Goal: Information Seeking & Learning: Check status

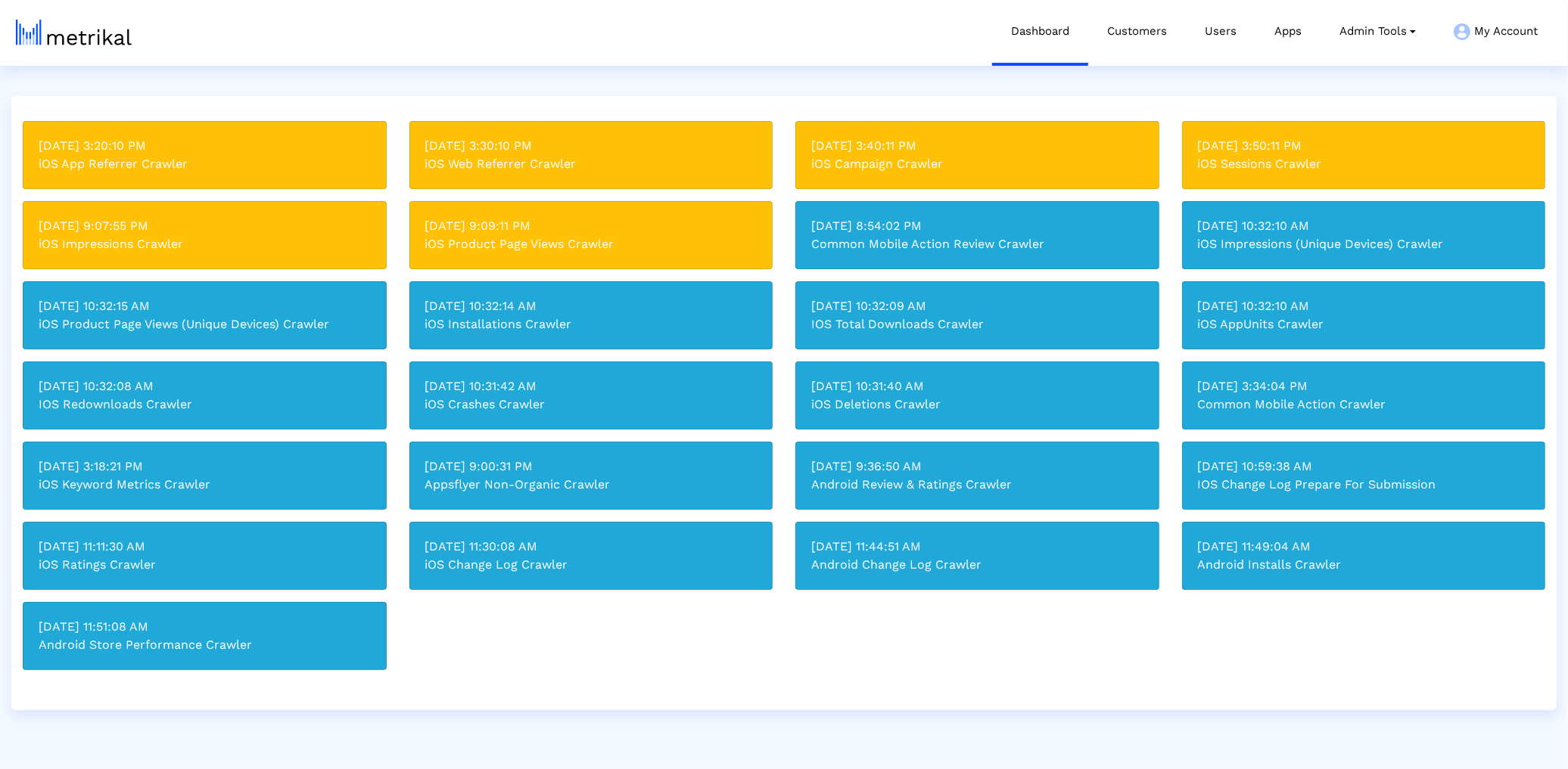
click at [1049, 161] on div "iOS Campaign Crawler" at bounding box center [977, 163] width 332 height 18
click at [1129, 14] on link "Customers" at bounding box center [1136, 31] width 98 height 62
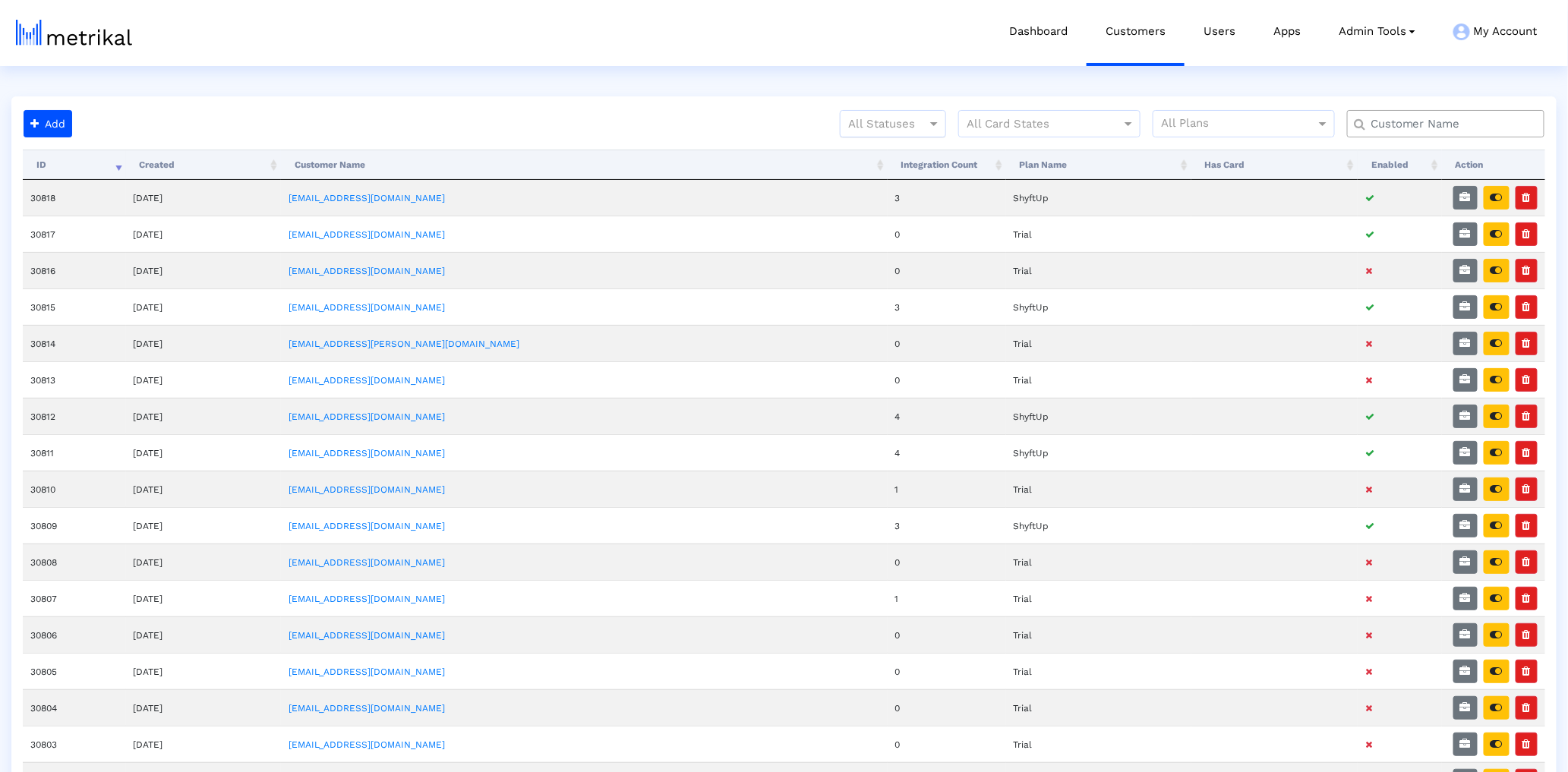
click at [878, 128] on div at bounding box center [893, 124] width 105 height 18
click at [870, 149] on div "Active" at bounding box center [893, 155] width 105 height 36
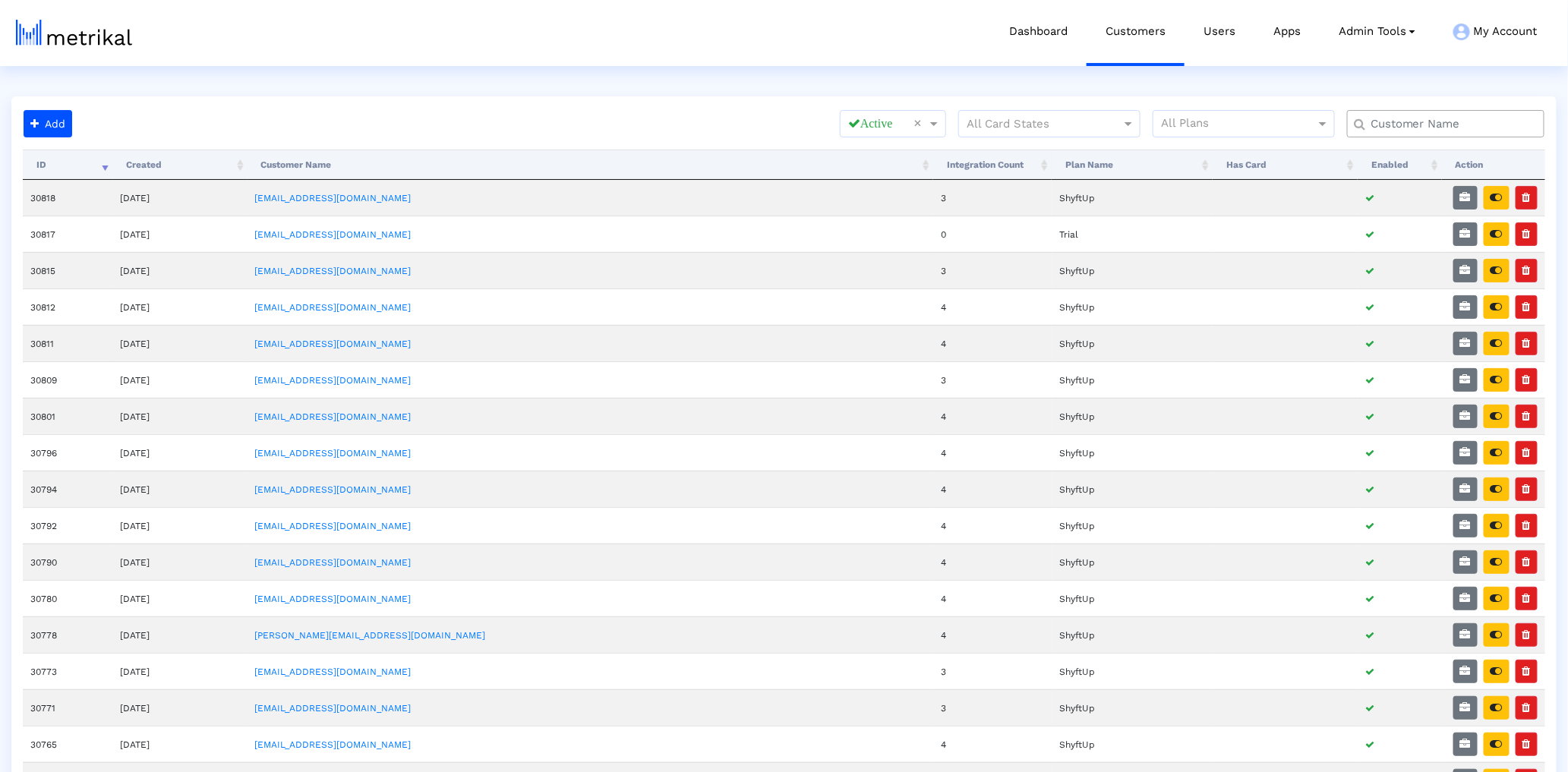
scroll to position [544, 0]
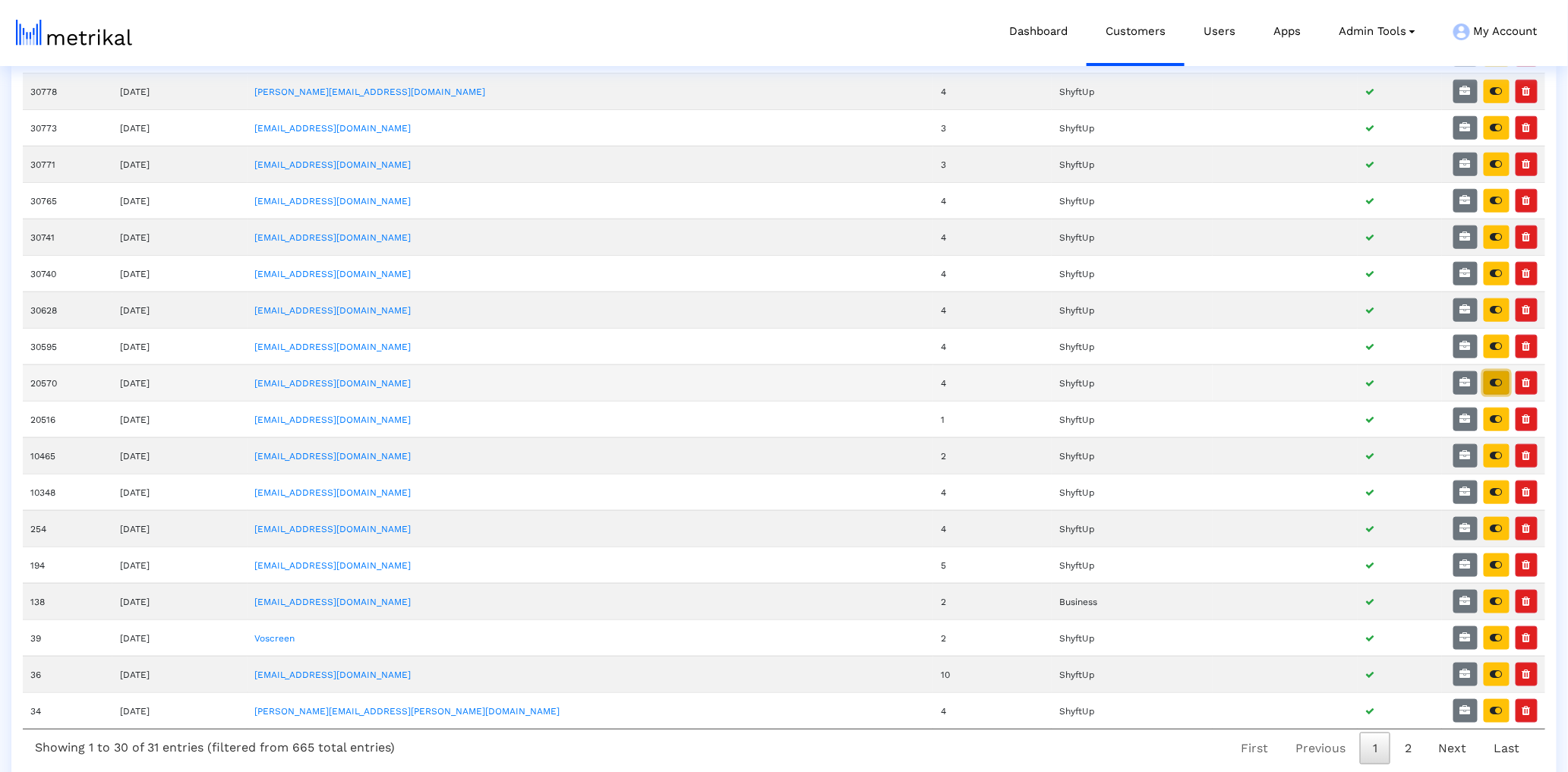
click at [1494, 386] on icon "button" at bounding box center [1496, 382] width 12 height 10
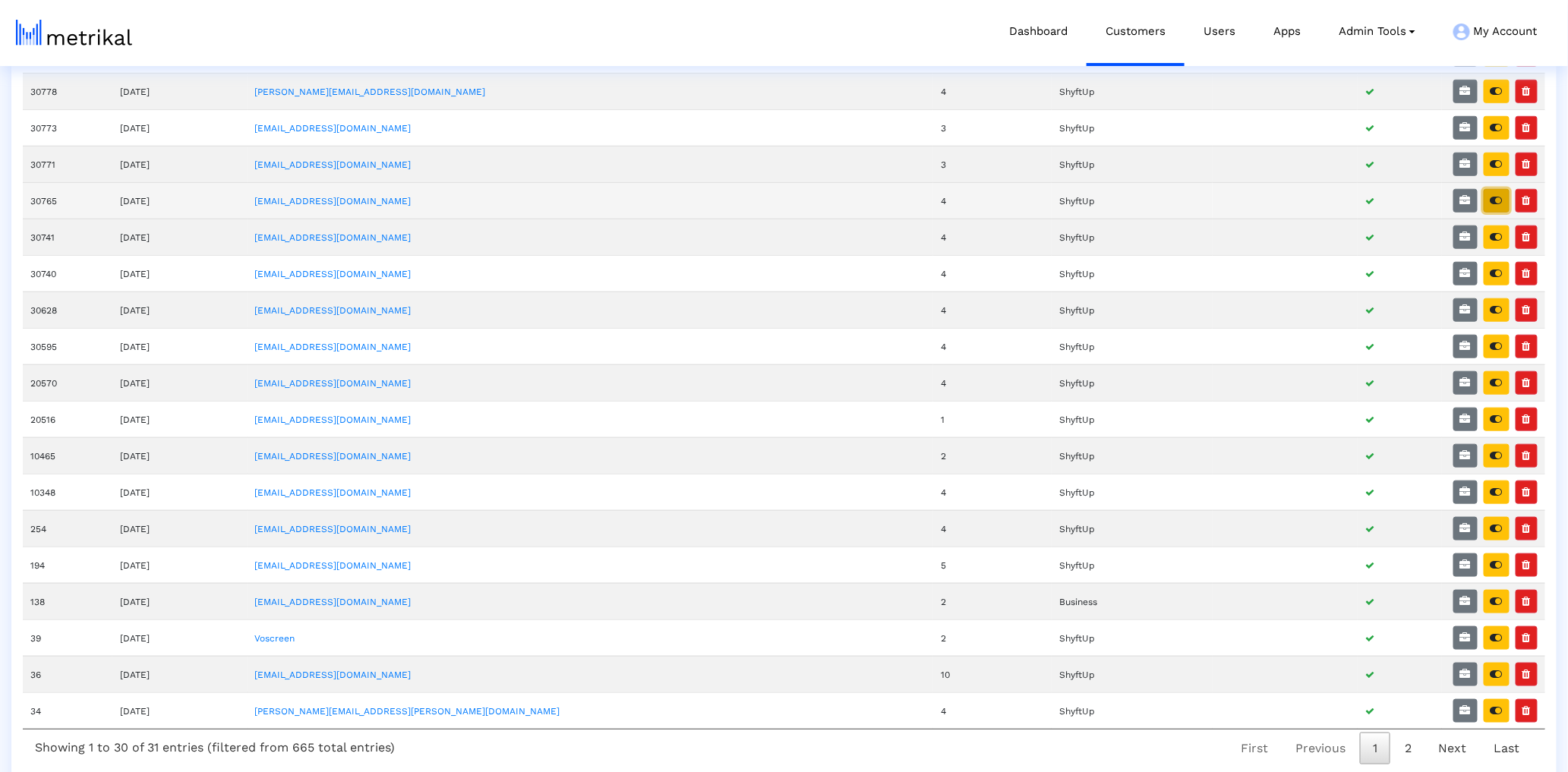
click at [1485, 199] on button "button" at bounding box center [1497, 200] width 26 height 23
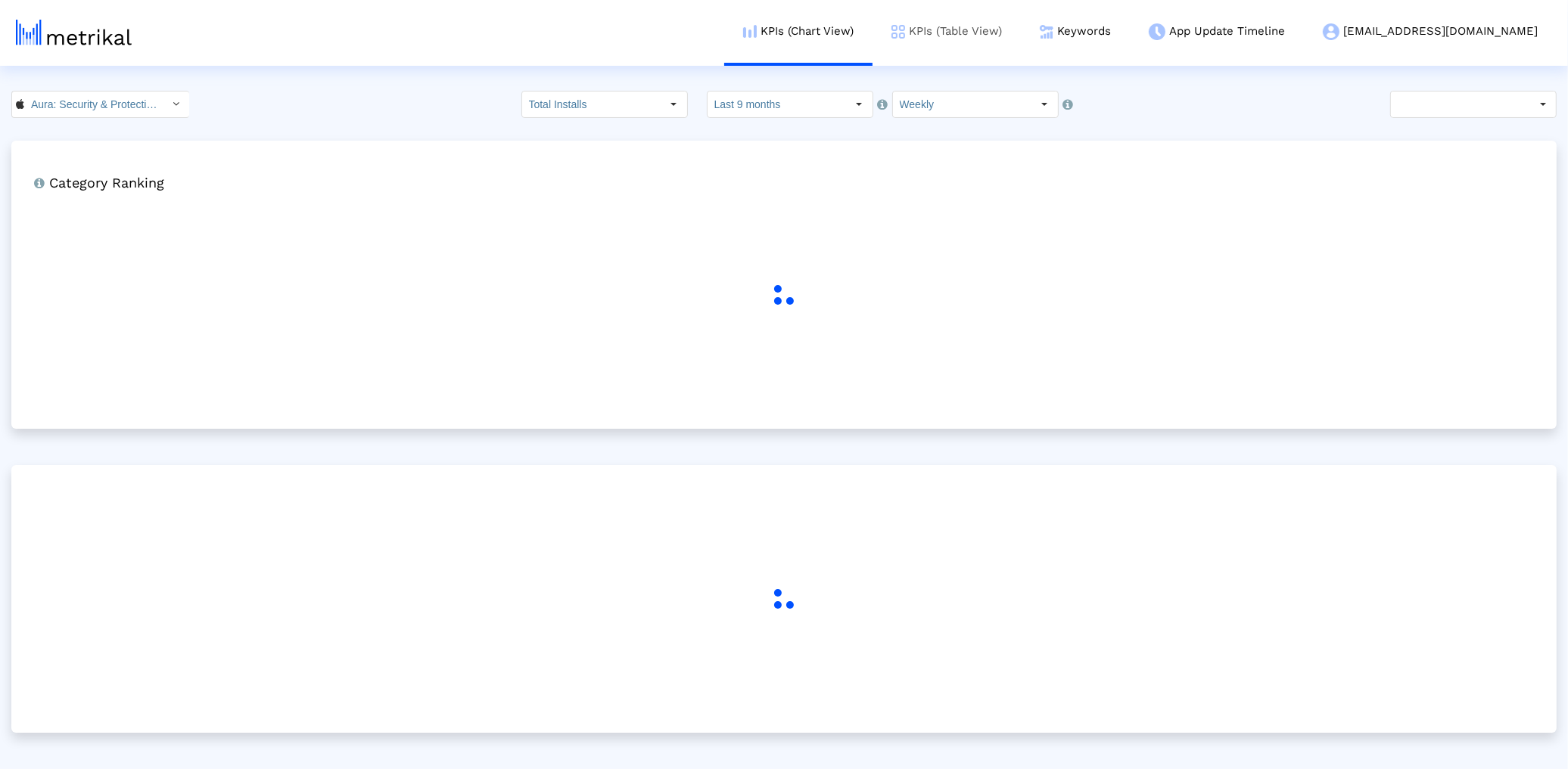
click at [1021, 33] on link "KPIs (Table View)" at bounding box center [946, 31] width 148 height 62
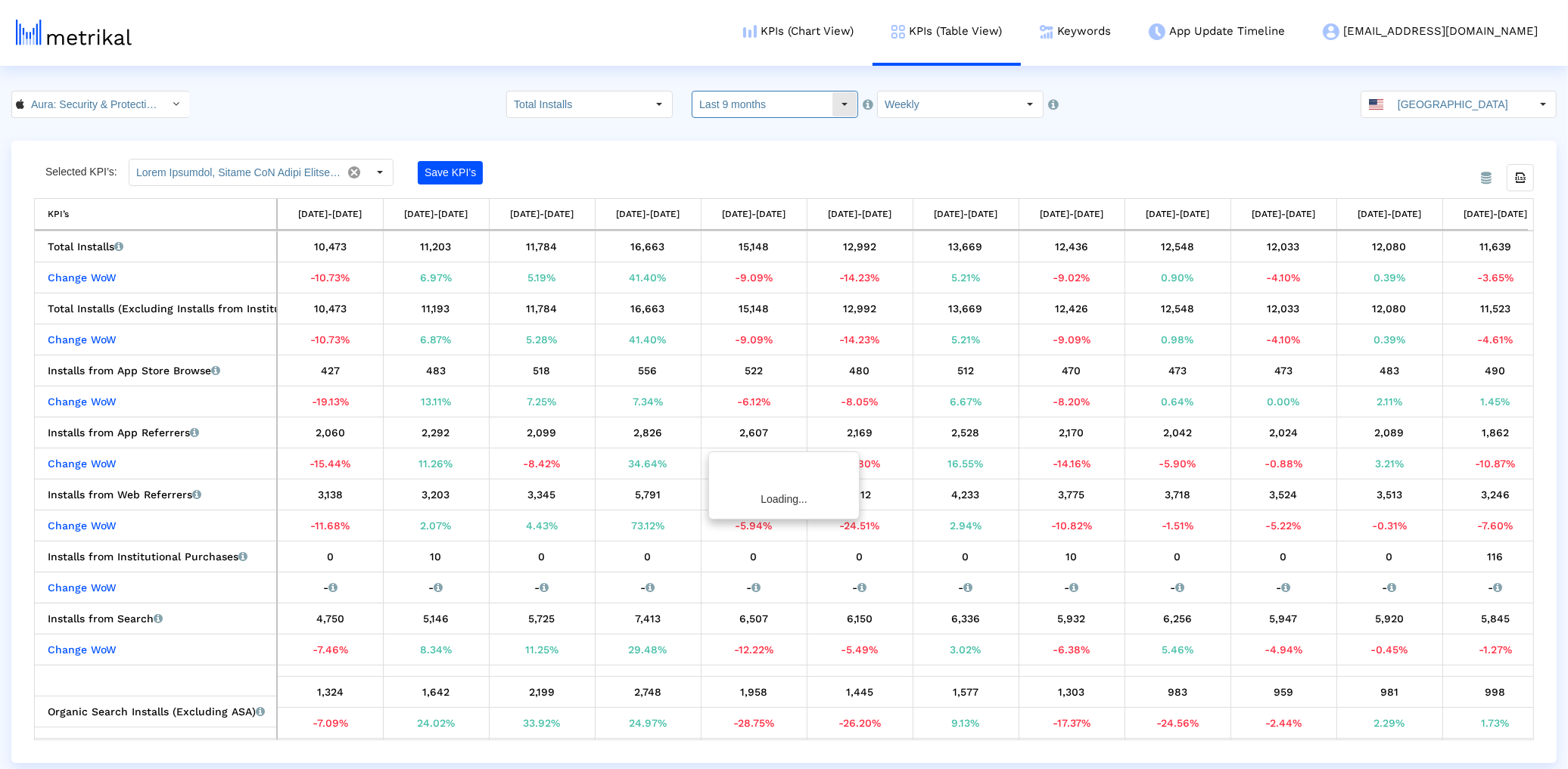
click at [765, 103] on input "Last 9 months" at bounding box center [762, 104] width 139 height 26
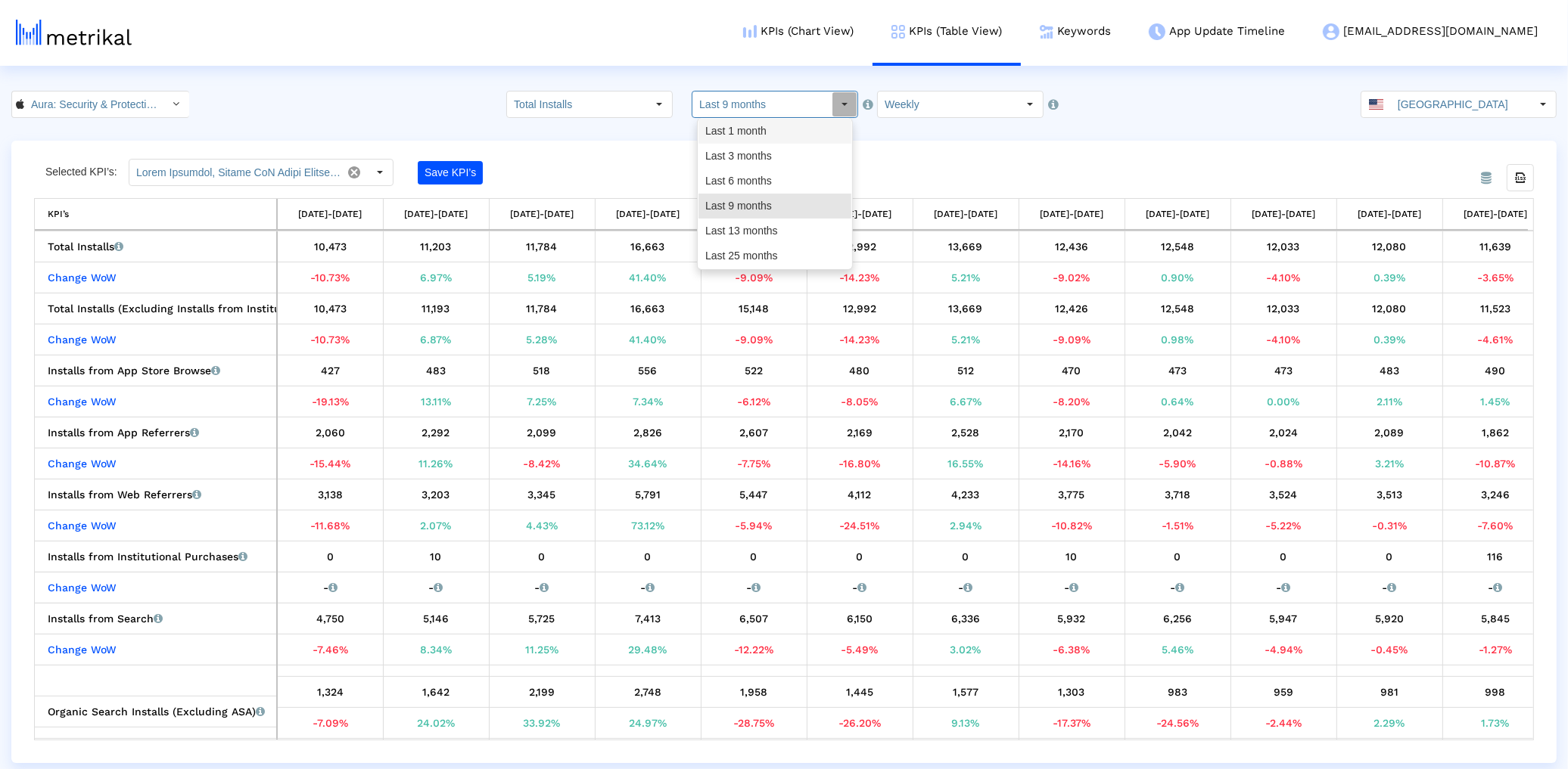
click at [753, 134] on div "Last 1 month" at bounding box center [775, 130] width 153 height 25
type input "Last 1 month"
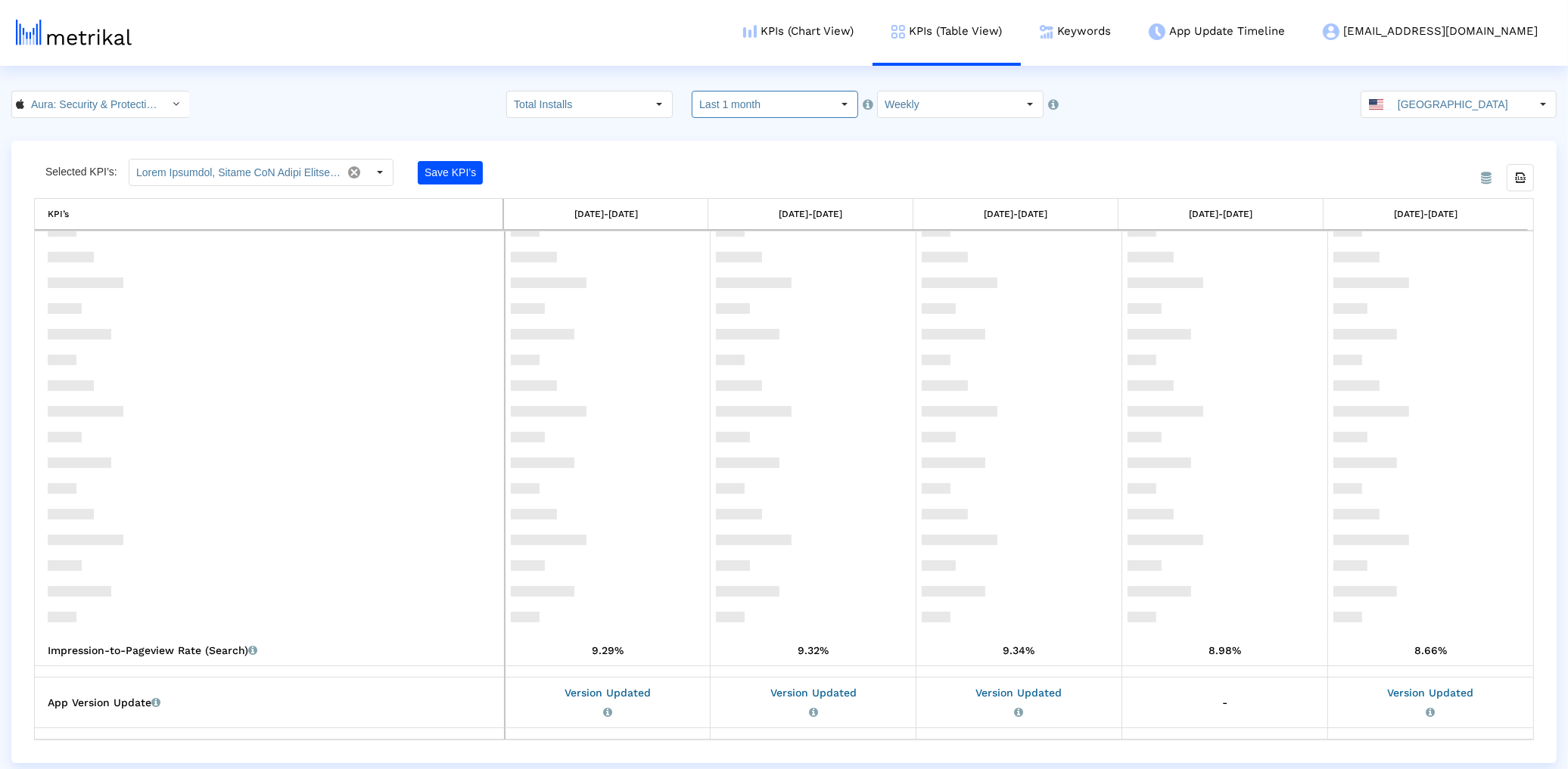
scroll to position [1742, 0]
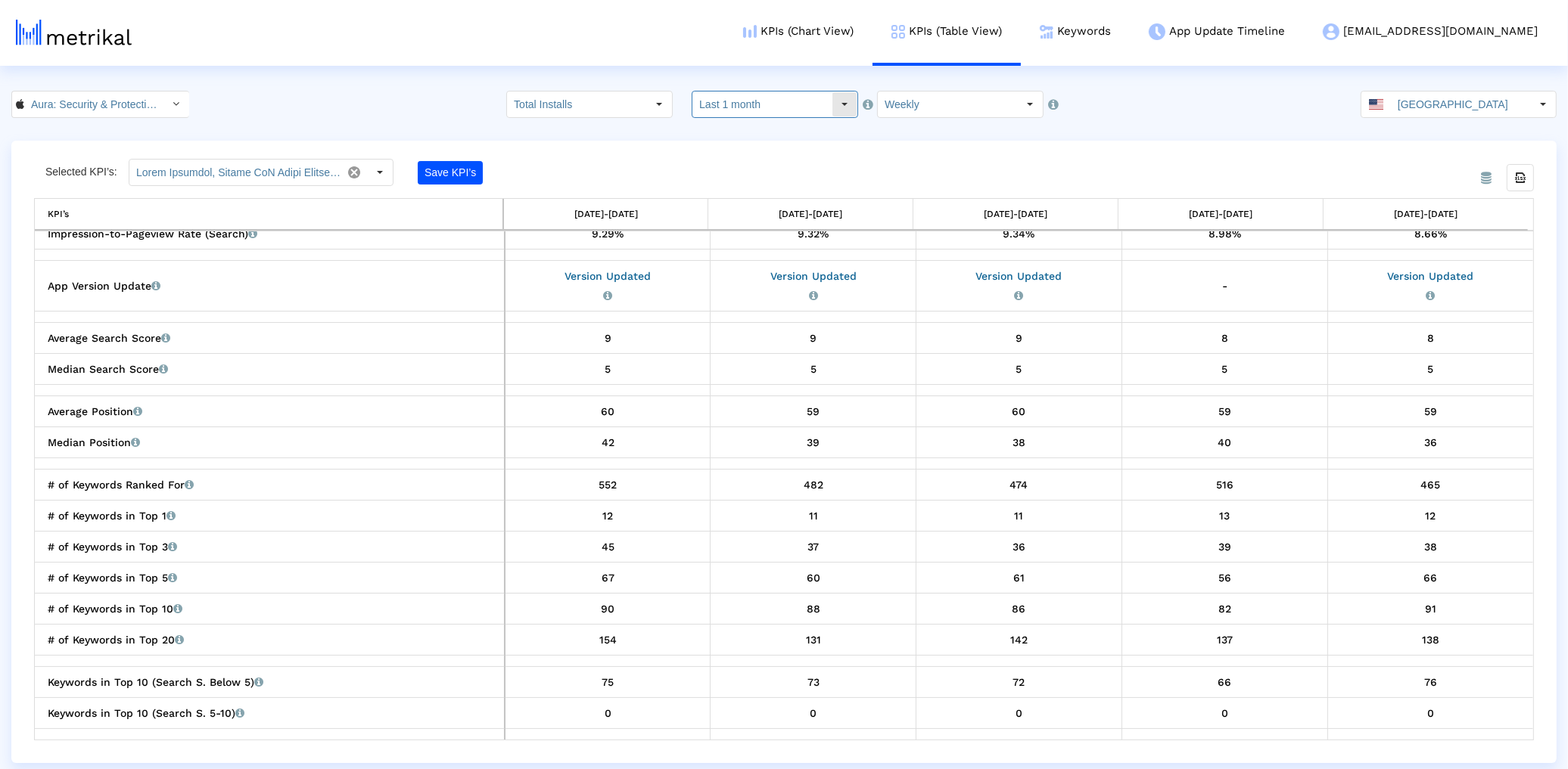
click at [597, 96] on input "Total Installs" at bounding box center [576, 104] width 139 height 26
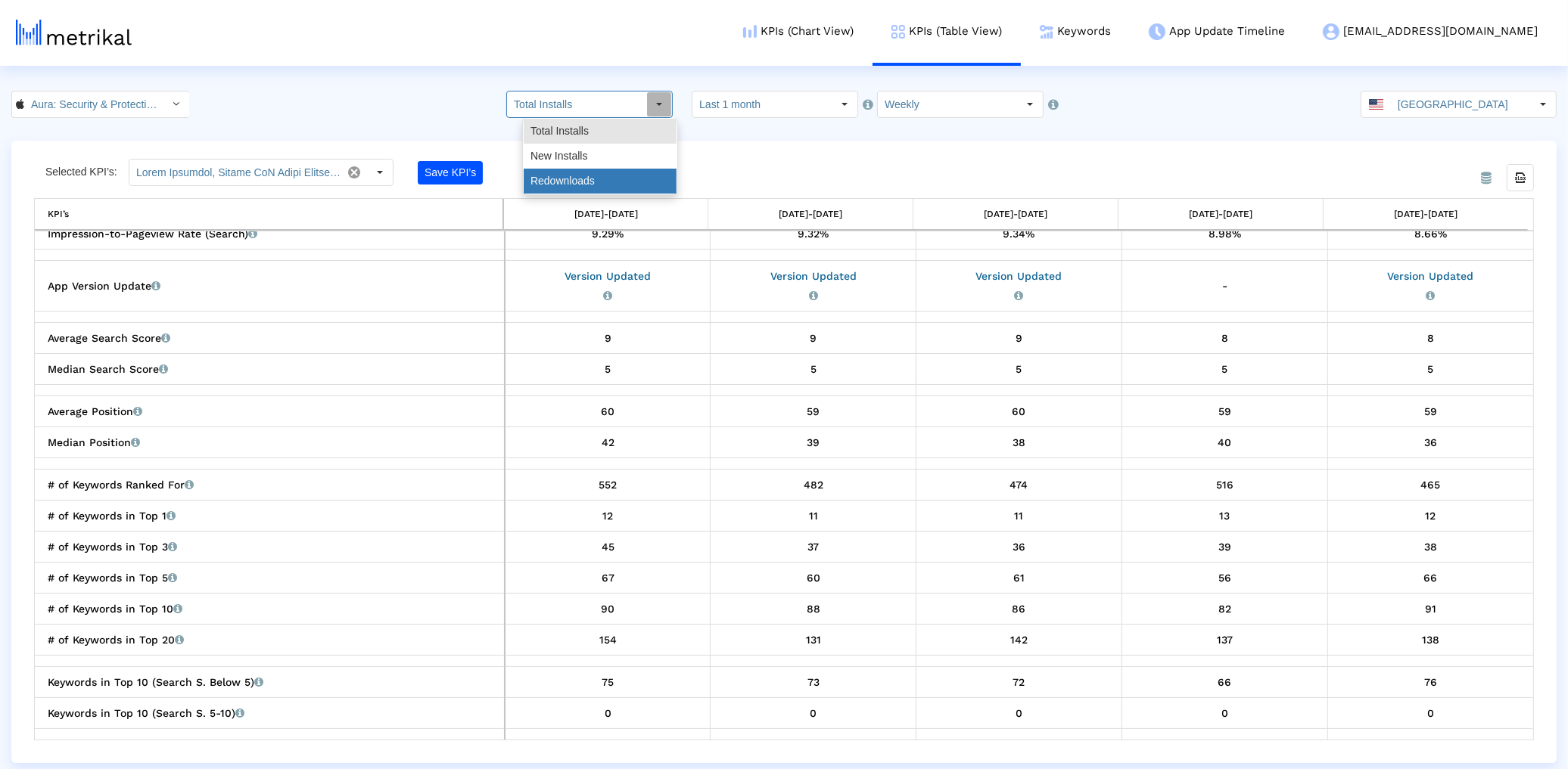
click at [573, 172] on div "Redownloads" at bounding box center [600, 181] width 153 height 25
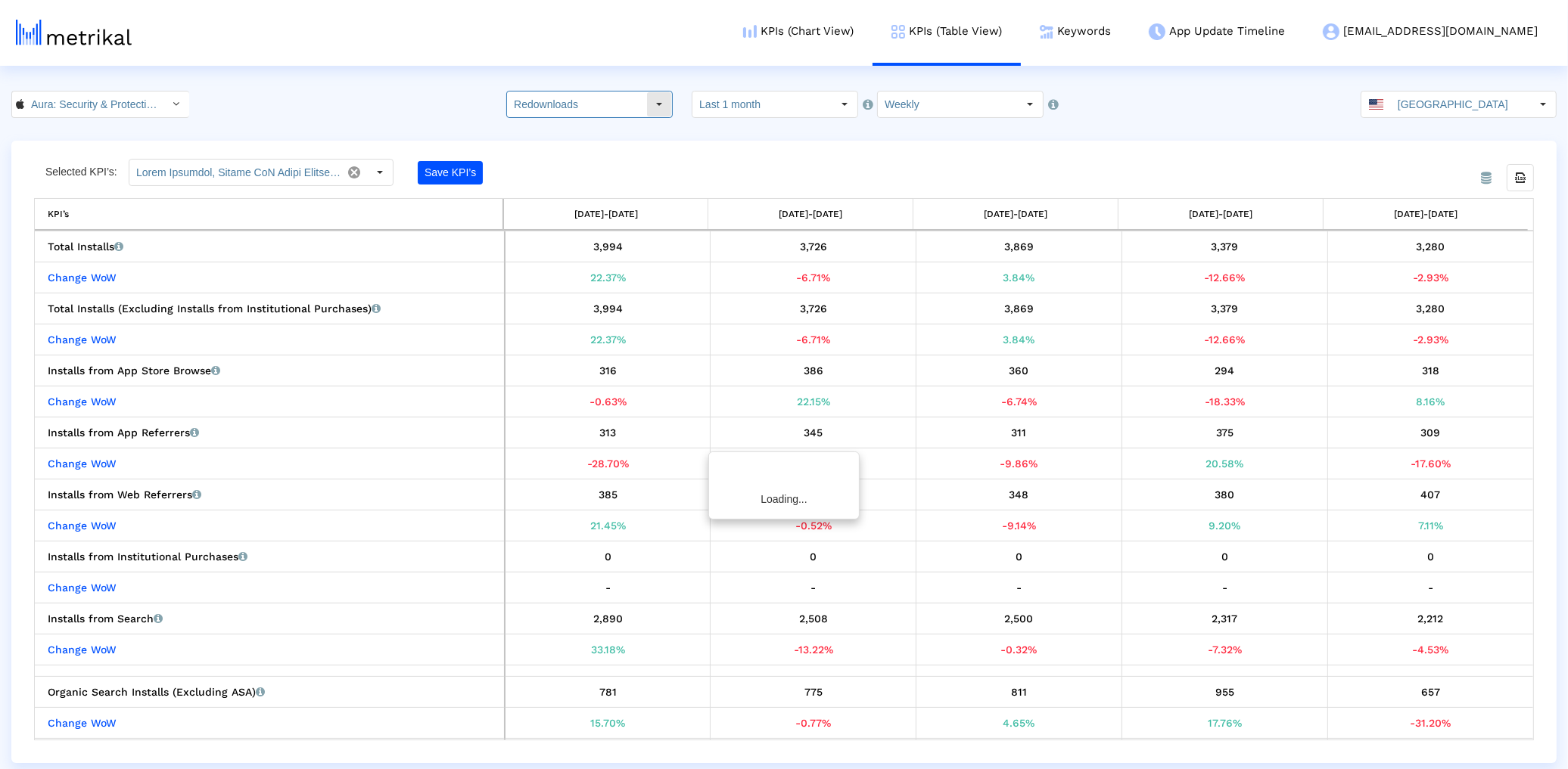
click at [583, 101] on input "Redownloads" at bounding box center [576, 104] width 139 height 26
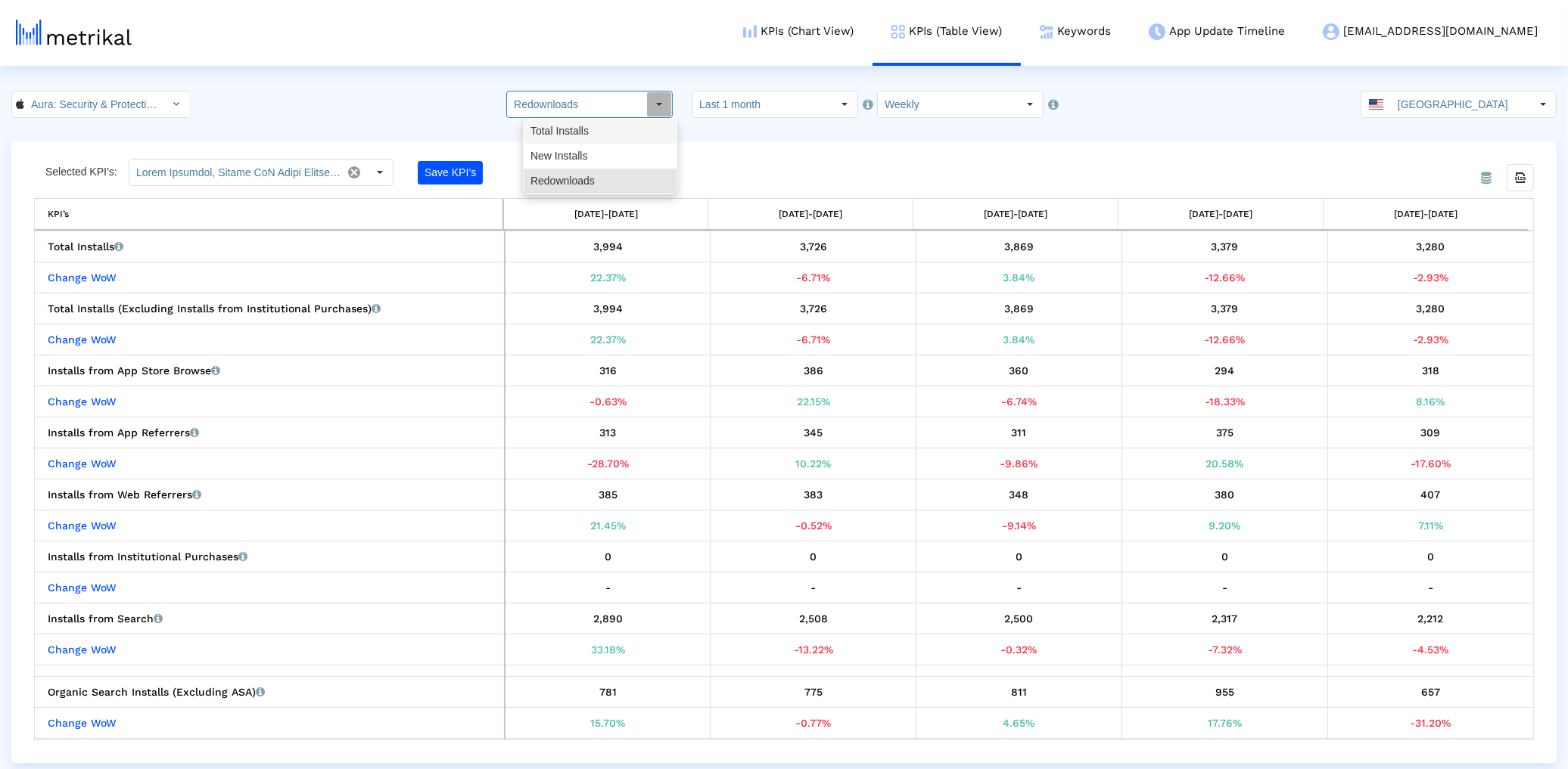
click at [564, 137] on div "Total Installs" at bounding box center [600, 130] width 153 height 25
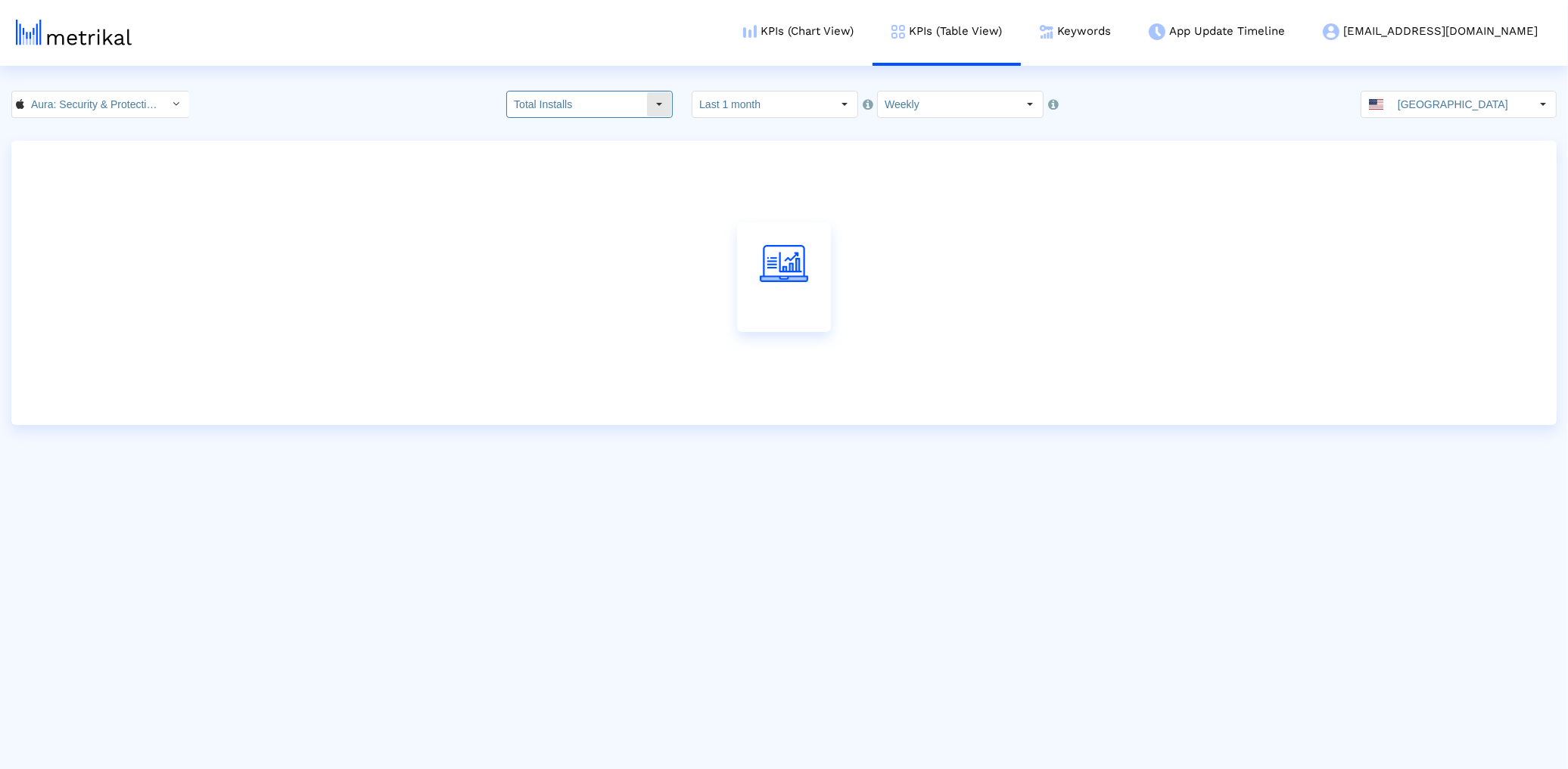
click at [567, 117] on dx-select-box "Total Installs" at bounding box center [589, 103] width 167 height 27
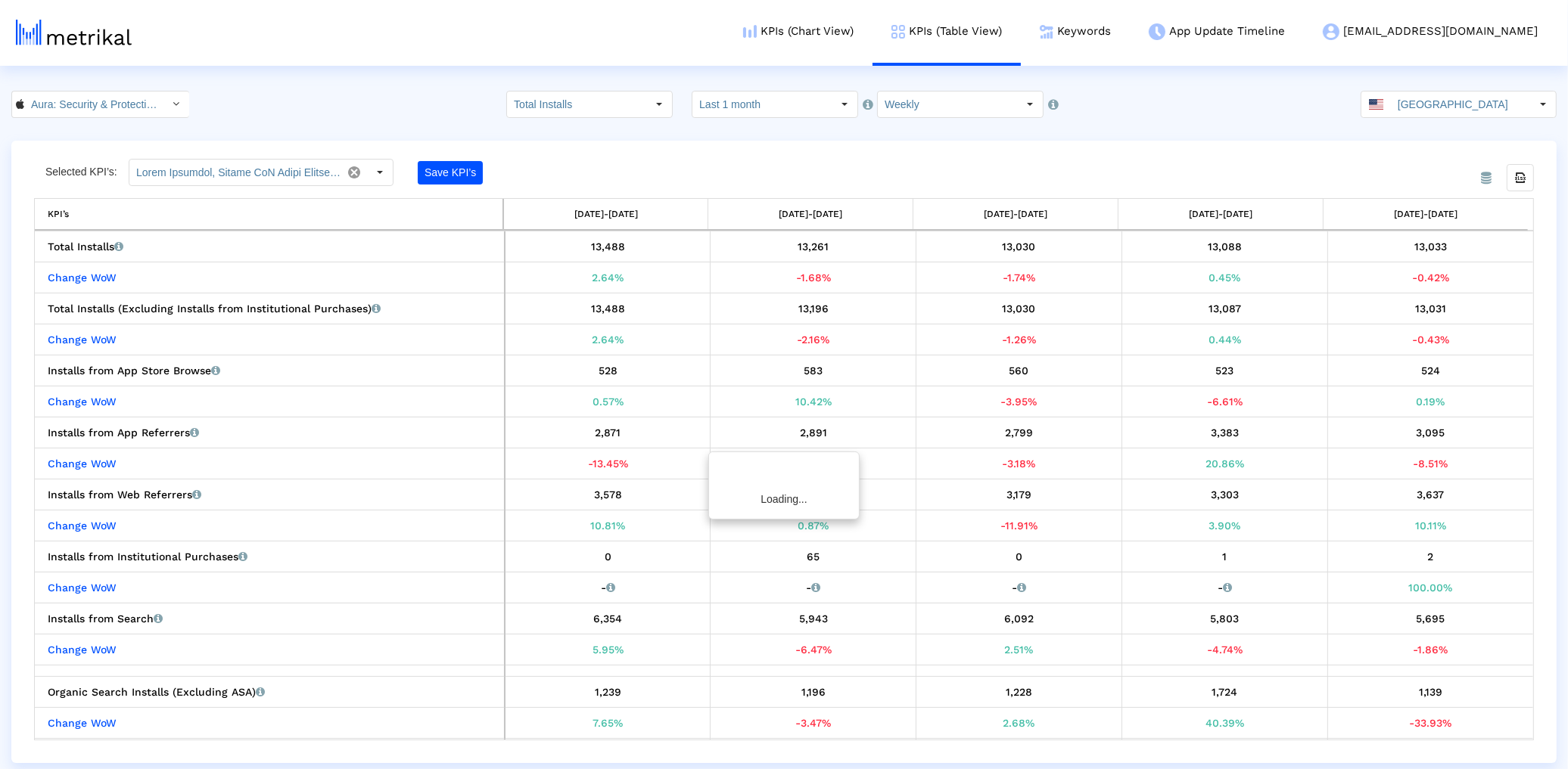
click at [560, 85] on html "KPIs (Chart View) KPIs (Table View) Keywords App Update Timeline aura@shyftup.c…" at bounding box center [784, 381] width 1568 height 763
click at [564, 101] on input "Total Installs" at bounding box center [576, 104] width 139 height 26
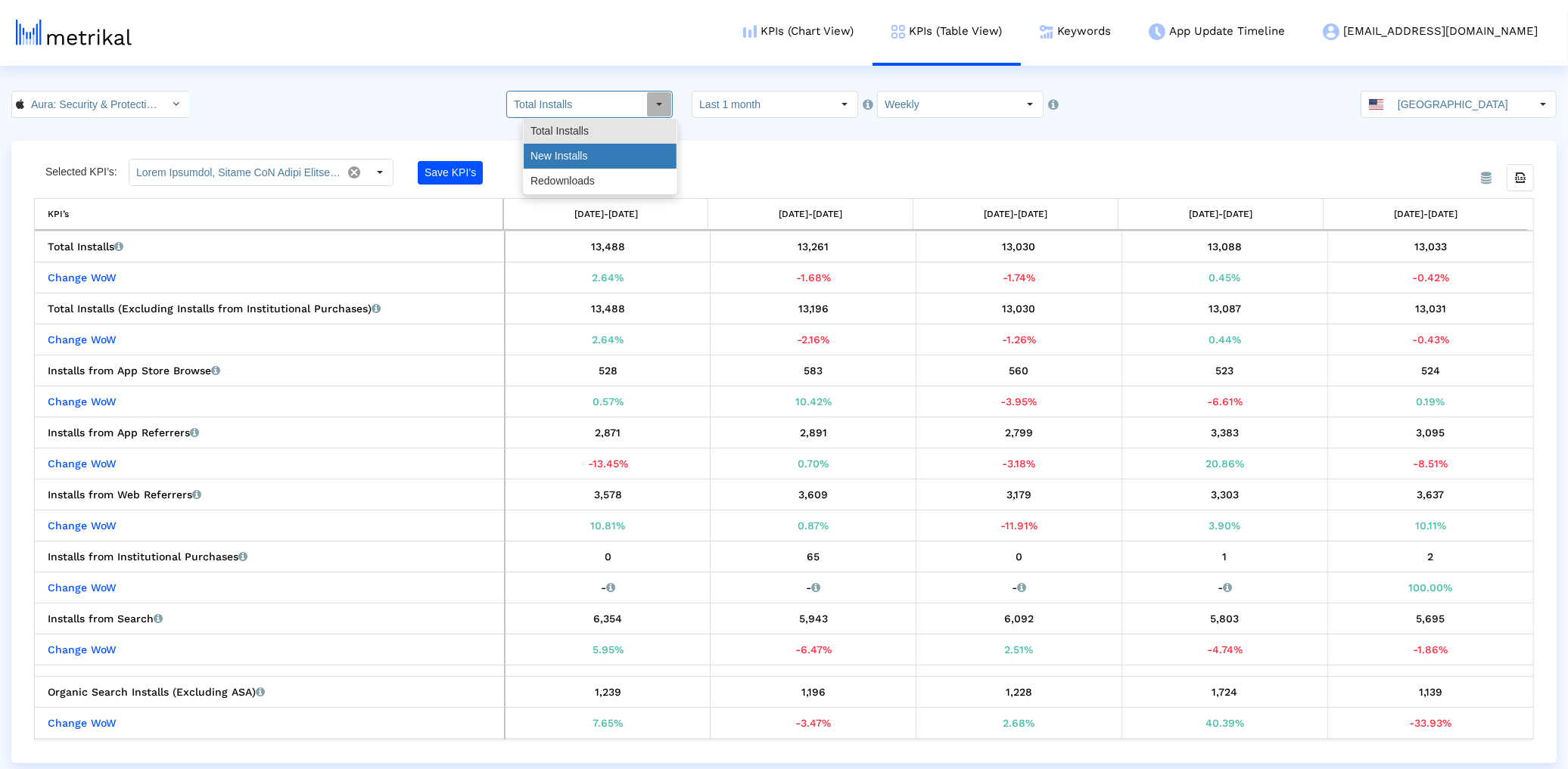
click at [563, 158] on div "New Installs" at bounding box center [600, 156] width 153 height 25
type input "New Installs"
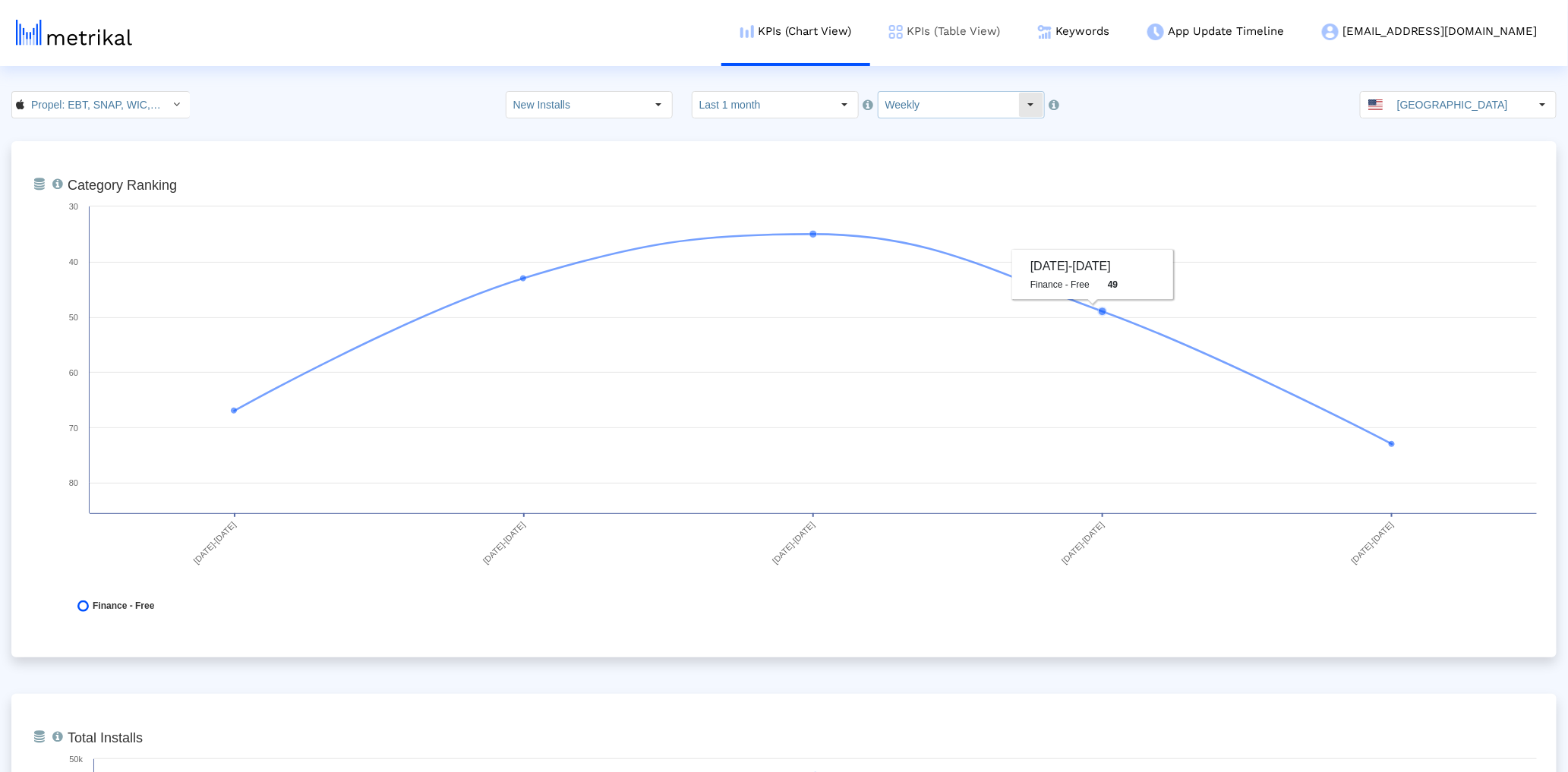
click at [1019, 30] on link "KPIs (Table View)" at bounding box center [944, 31] width 149 height 63
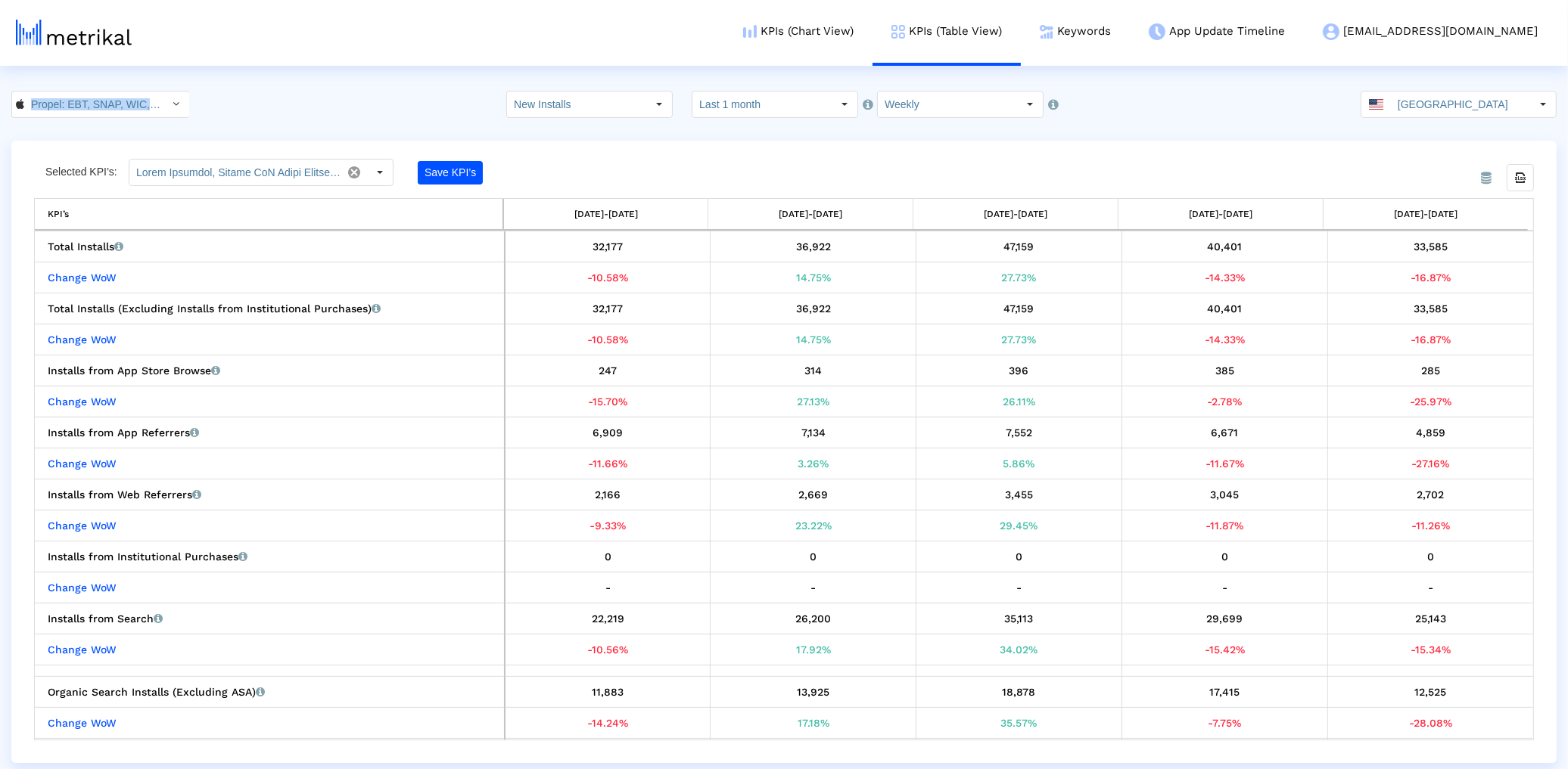
click at [528, 90] on html "KPIs (Chart View) KPIs (Table View) Keywords App Update Timeline [EMAIL_ADDRESS…" at bounding box center [784, 381] width 1568 height 763
click at [552, 123] on crea-index "Propel: EBT, SNAP, WIC, & more < 1112719759 > New Installs Select how far back …" at bounding box center [784, 427] width 1568 height 673
click at [556, 114] on input "New Installs" at bounding box center [576, 104] width 139 height 26
click at [557, 123] on div "Total Installs" at bounding box center [600, 130] width 153 height 25
click at [562, 111] on input "Total Installs" at bounding box center [576, 104] width 139 height 26
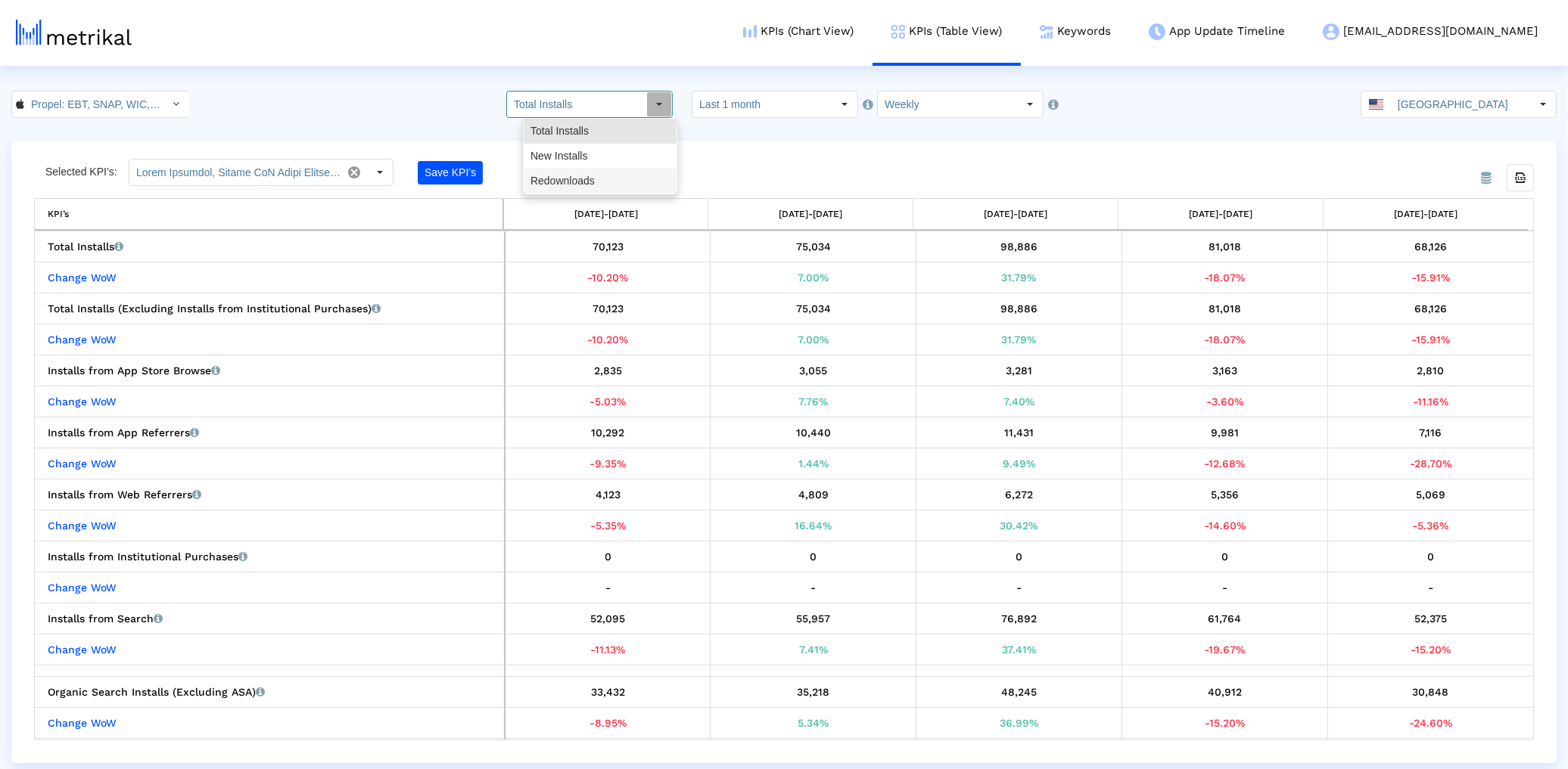
click at [554, 180] on div "Redownloads" at bounding box center [600, 181] width 153 height 25
type input "Redownloads"
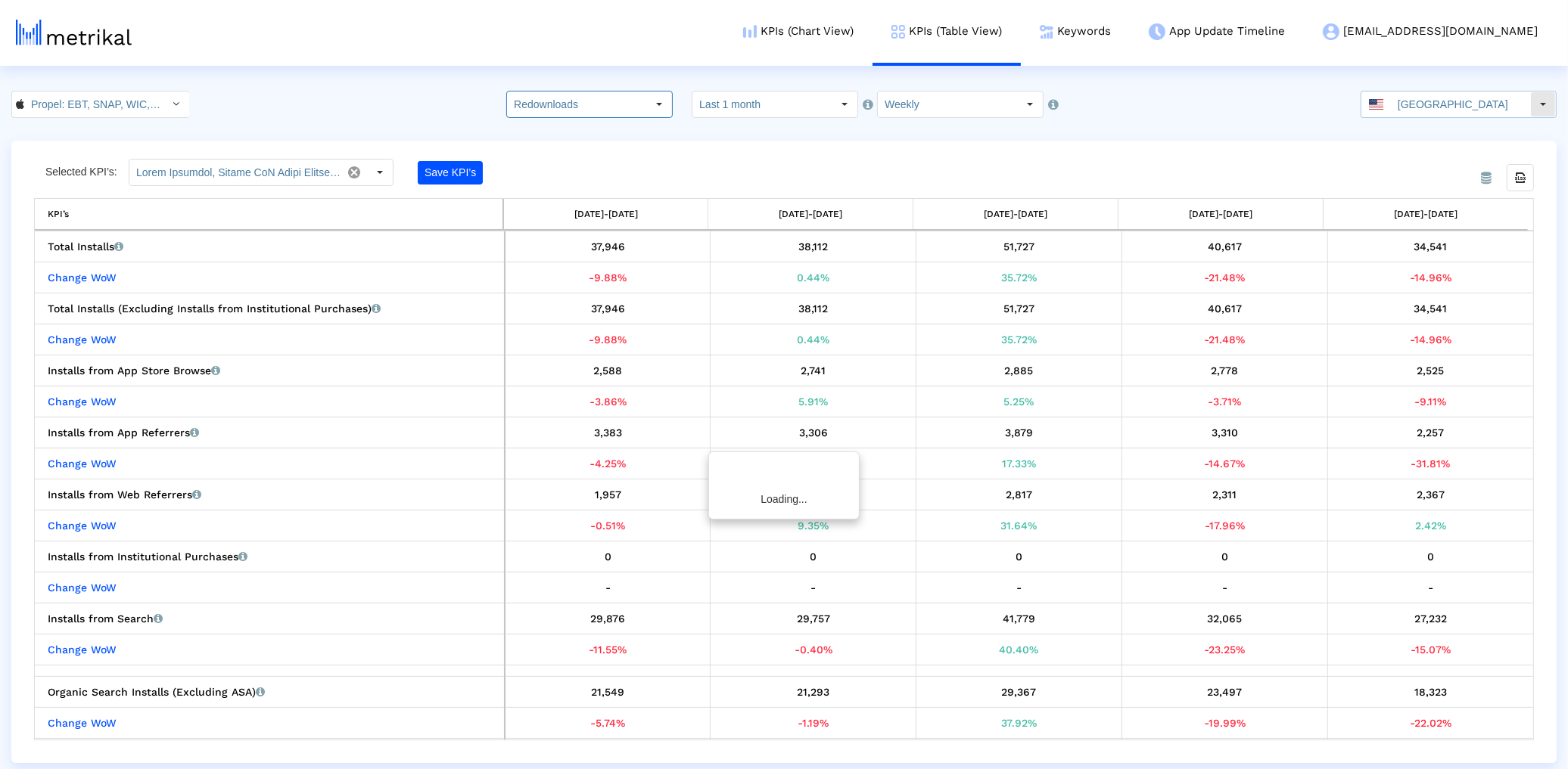
click at [1483, 102] on input "[GEOGRAPHIC_DATA]" at bounding box center [1460, 104] width 139 height 26
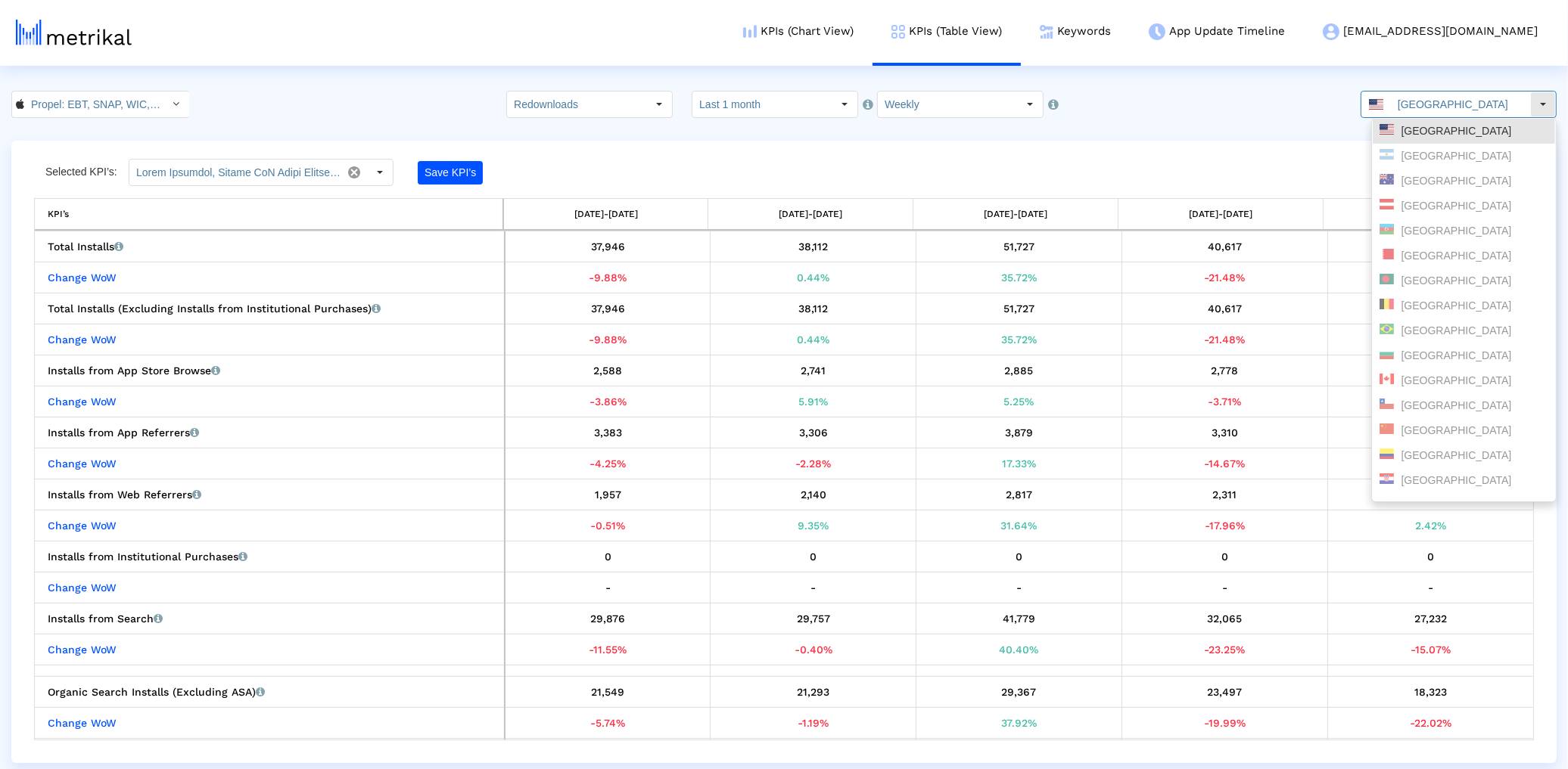
click at [1483, 102] on input "[GEOGRAPHIC_DATA]" at bounding box center [1460, 104] width 139 height 26
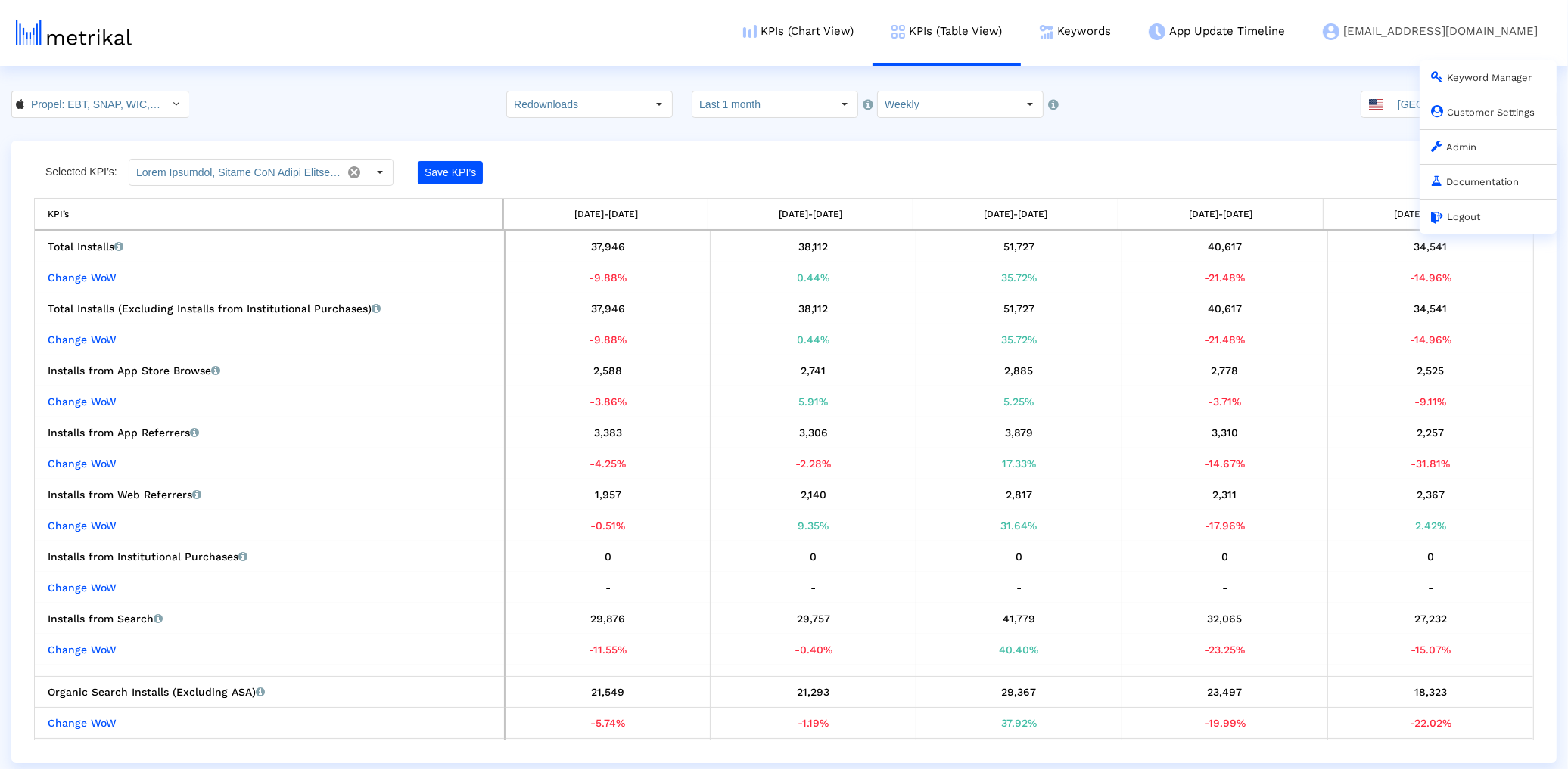
click at [1463, 114] on link "Customer Settings" at bounding box center [1482, 112] width 103 height 11
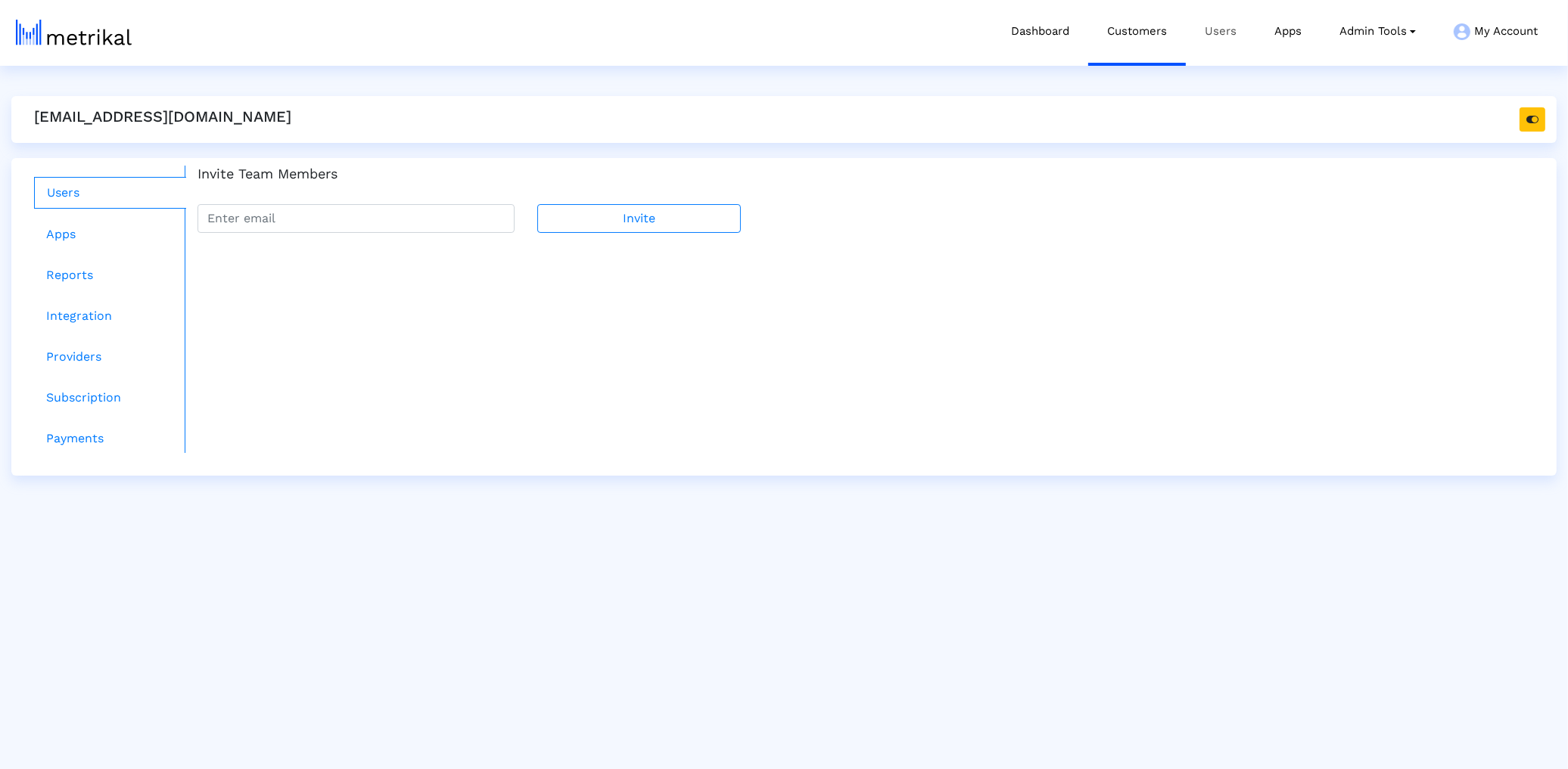
click at [1188, 35] on link "Users" at bounding box center [1220, 31] width 70 height 62
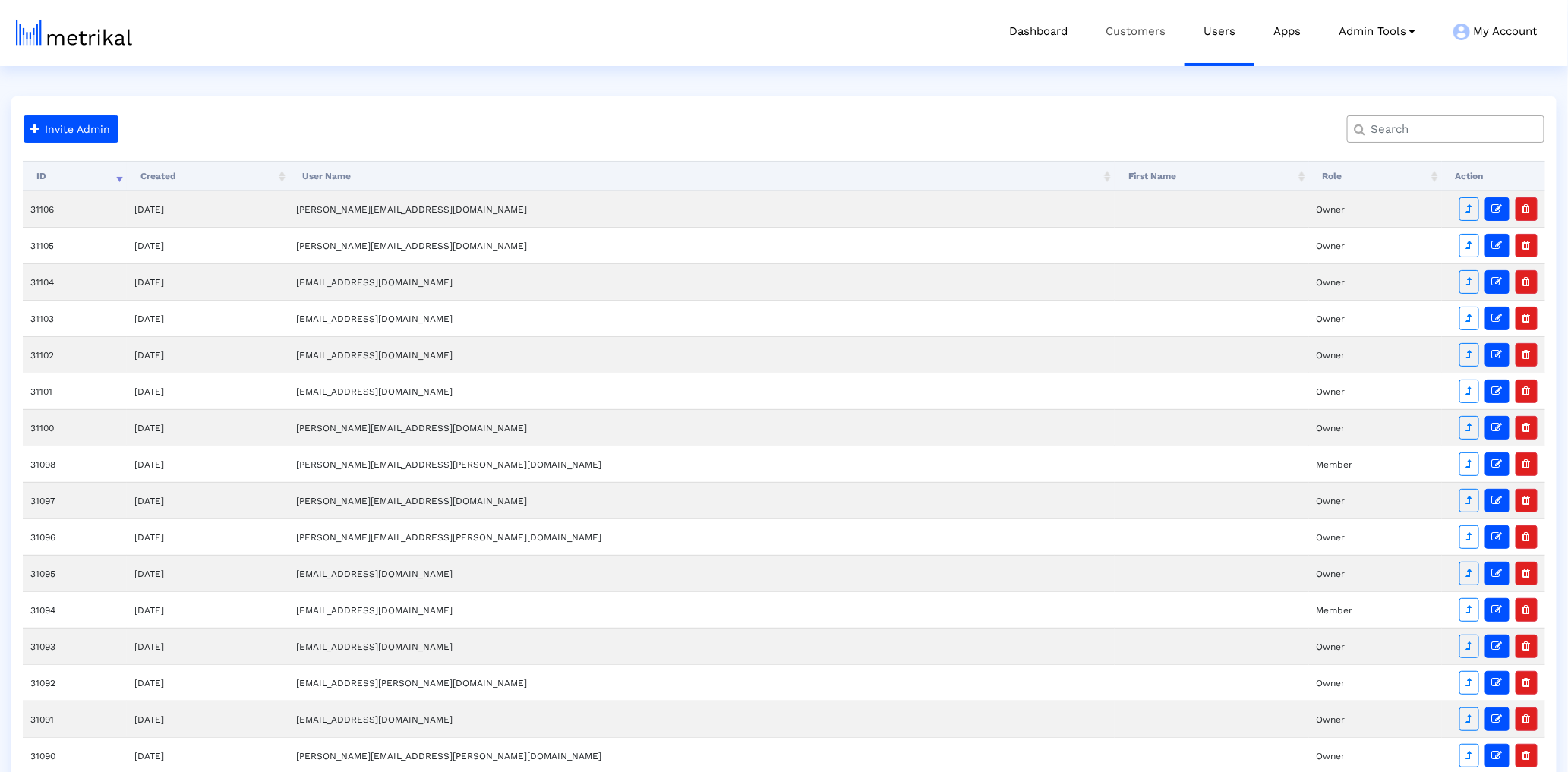
click at [1116, 53] on link "Customers" at bounding box center [1136, 31] width 98 height 63
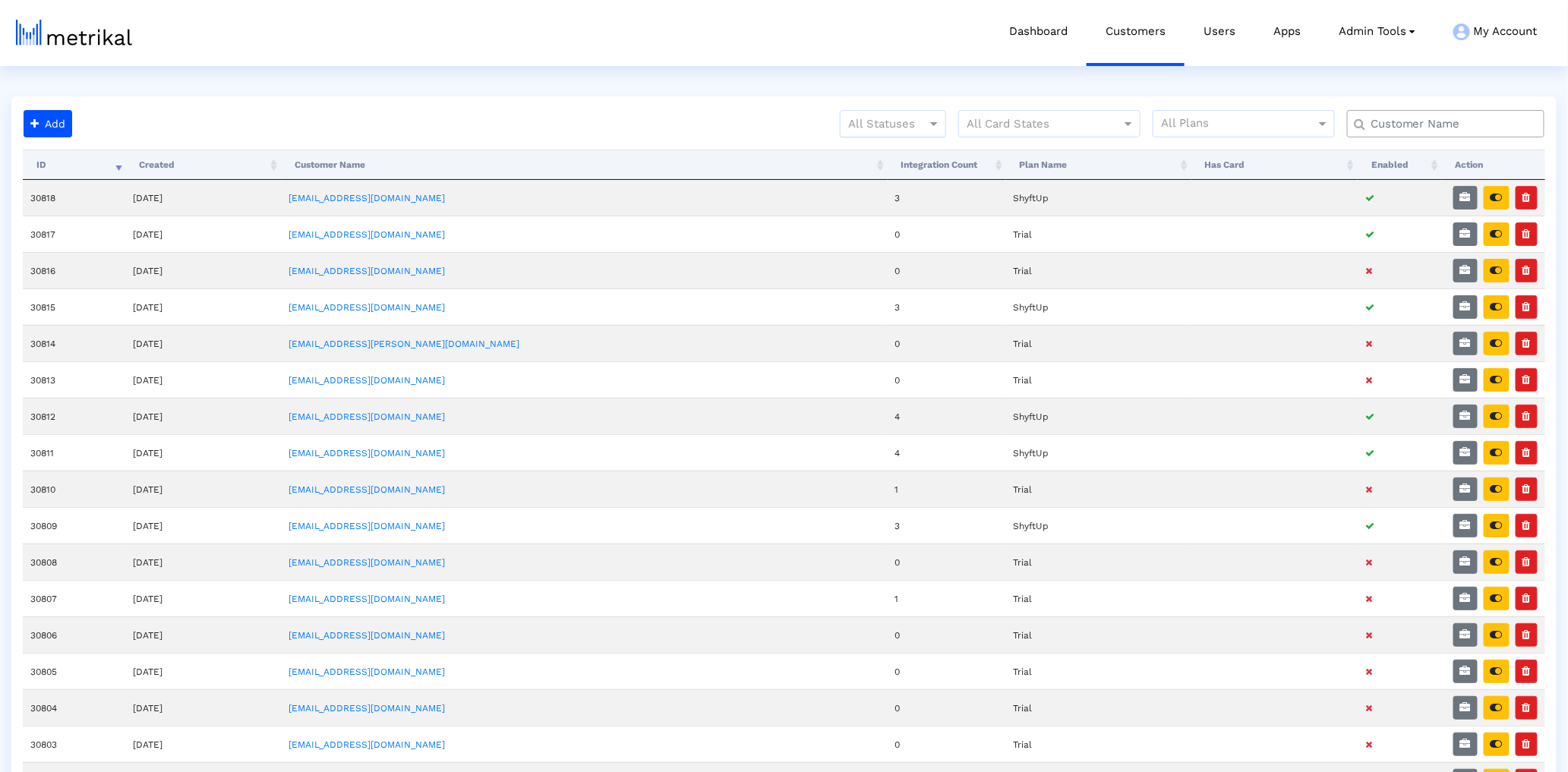
click at [892, 126] on div at bounding box center [893, 124] width 105 height 18
click at [878, 164] on div "Active" at bounding box center [893, 155] width 105 height 36
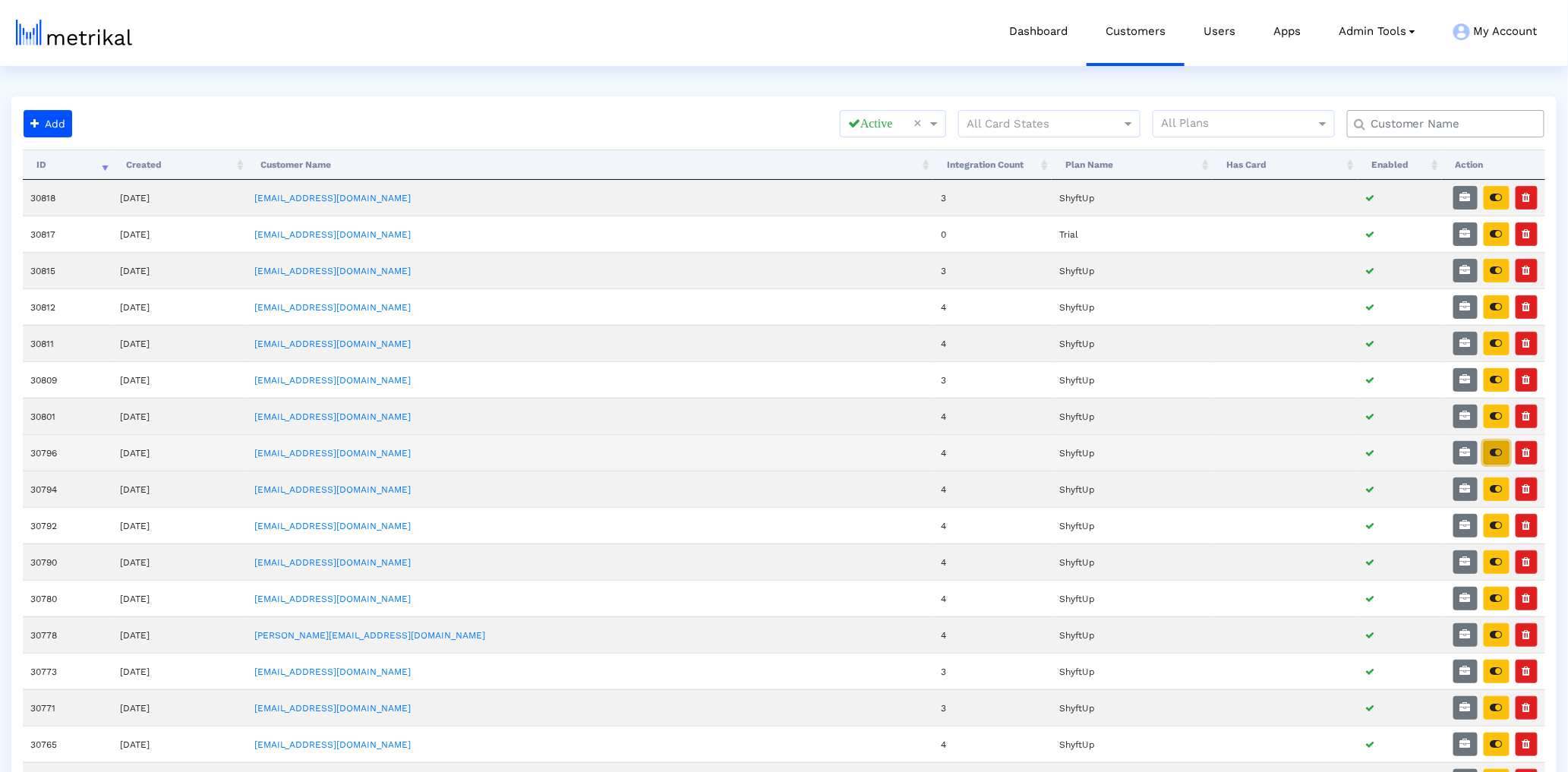
click at [1503, 447] on button "button" at bounding box center [1497, 453] width 26 height 23
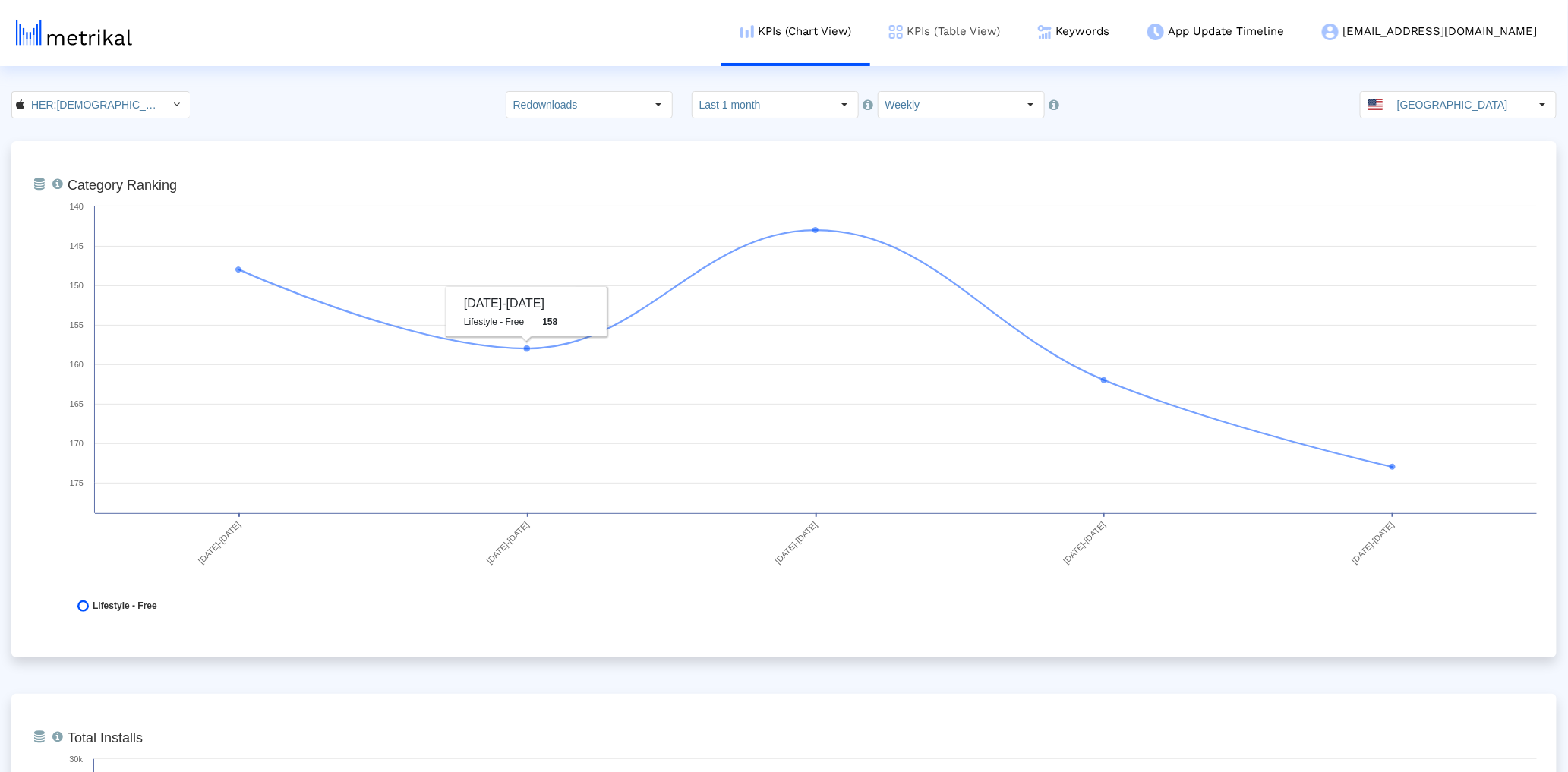
click at [1019, 28] on link "KPIs (Table View)" at bounding box center [944, 31] width 149 height 63
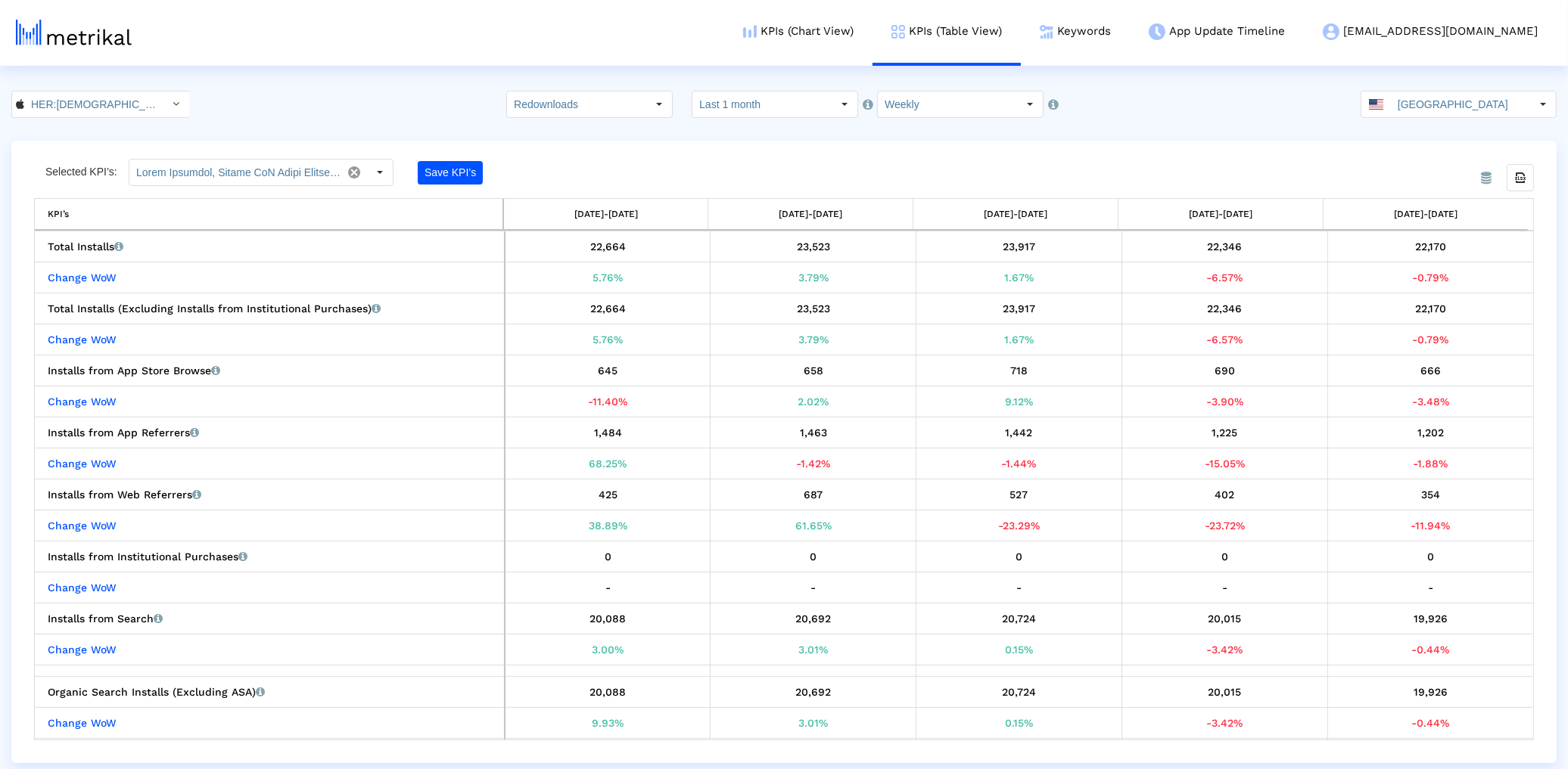
click at [603, 129] on crea-index "HER:Lesbian&Queer LGBTQ Dating < 573328837 > Redownloads Select how far back fr…" at bounding box center [784, 427] width 1568 height 673
click at [600, 111] on input "Redownloads" at bounding box center [576, 104] width 139 height 26
click at [582, 132] on div "Total Installs" at bounding box center [600, 130] width 153 height 25
click at [585, 106] on input "Total Installs" at bounding box center [576, 104] width 139 height 26
click at [569, 178] on div "Redownloads" at bounding box center [600, 181] width 153 height 25
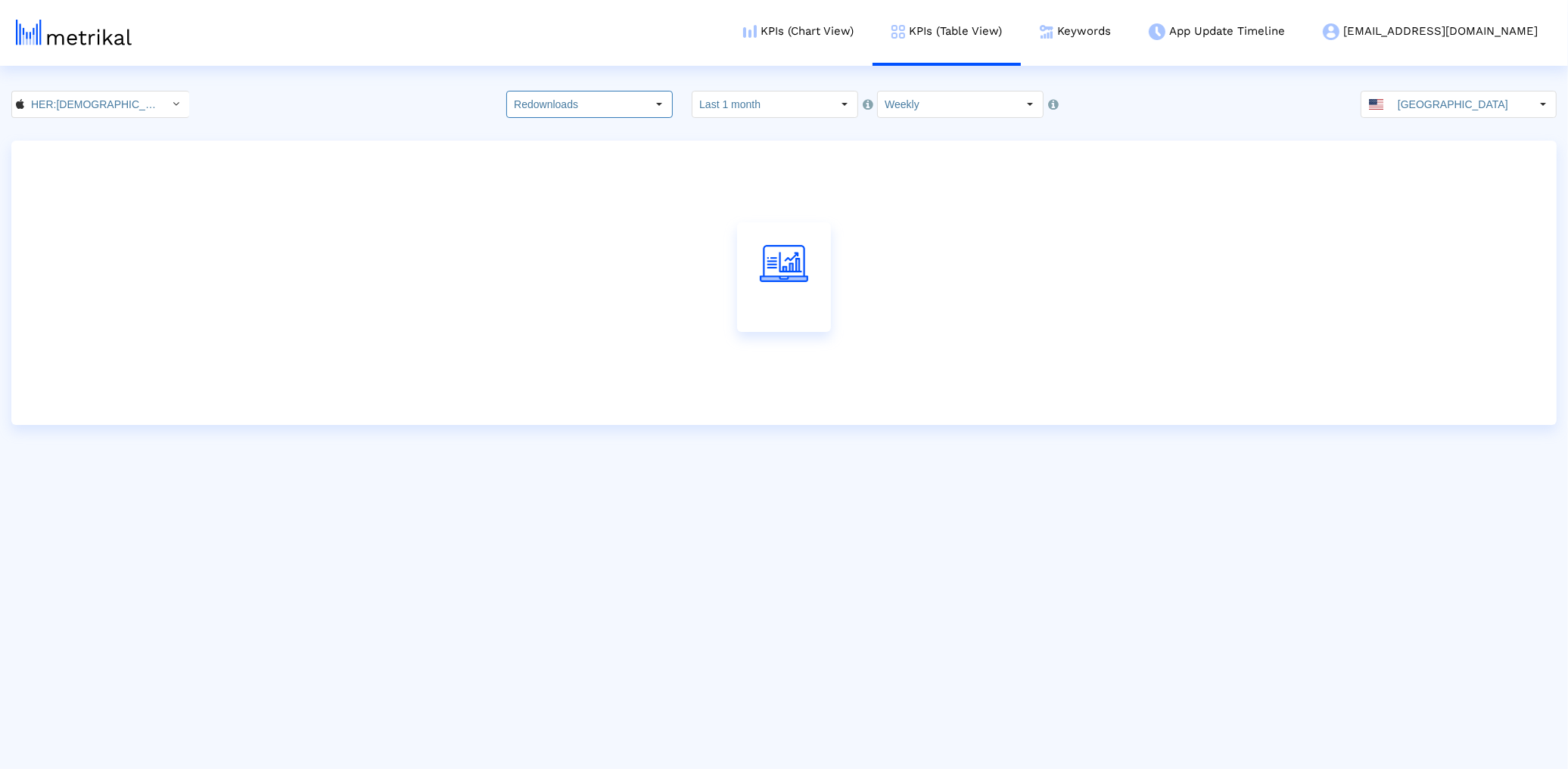
click at [575, 127] on crea-index "HER:Lesbian&Queer LGBTQ Dating < 573328837 > Redownloads Select how far back fr…" at bounding box center [784, 257] width 1568 height 335
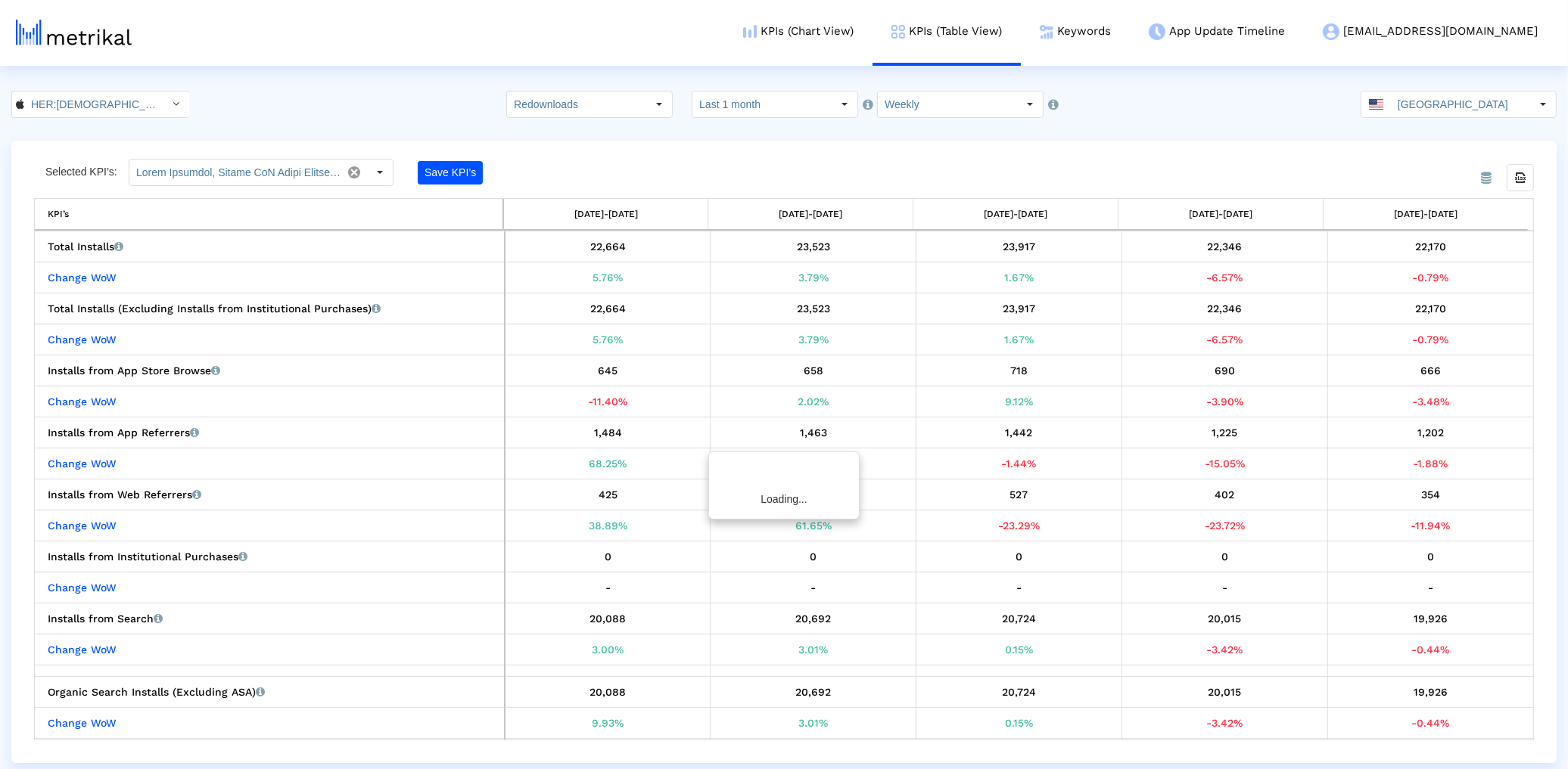
click at [574, 120] on crea-index "HER:Lesbian&Queer LGBTQ Dating < 573328837 > Redownloads Pull down to refresh..…" at bounding box center [784, 427] width 1568 height 673
click at [580, 103] on input "Redownloads" at bounding box center [576, 104] width 139 height 26
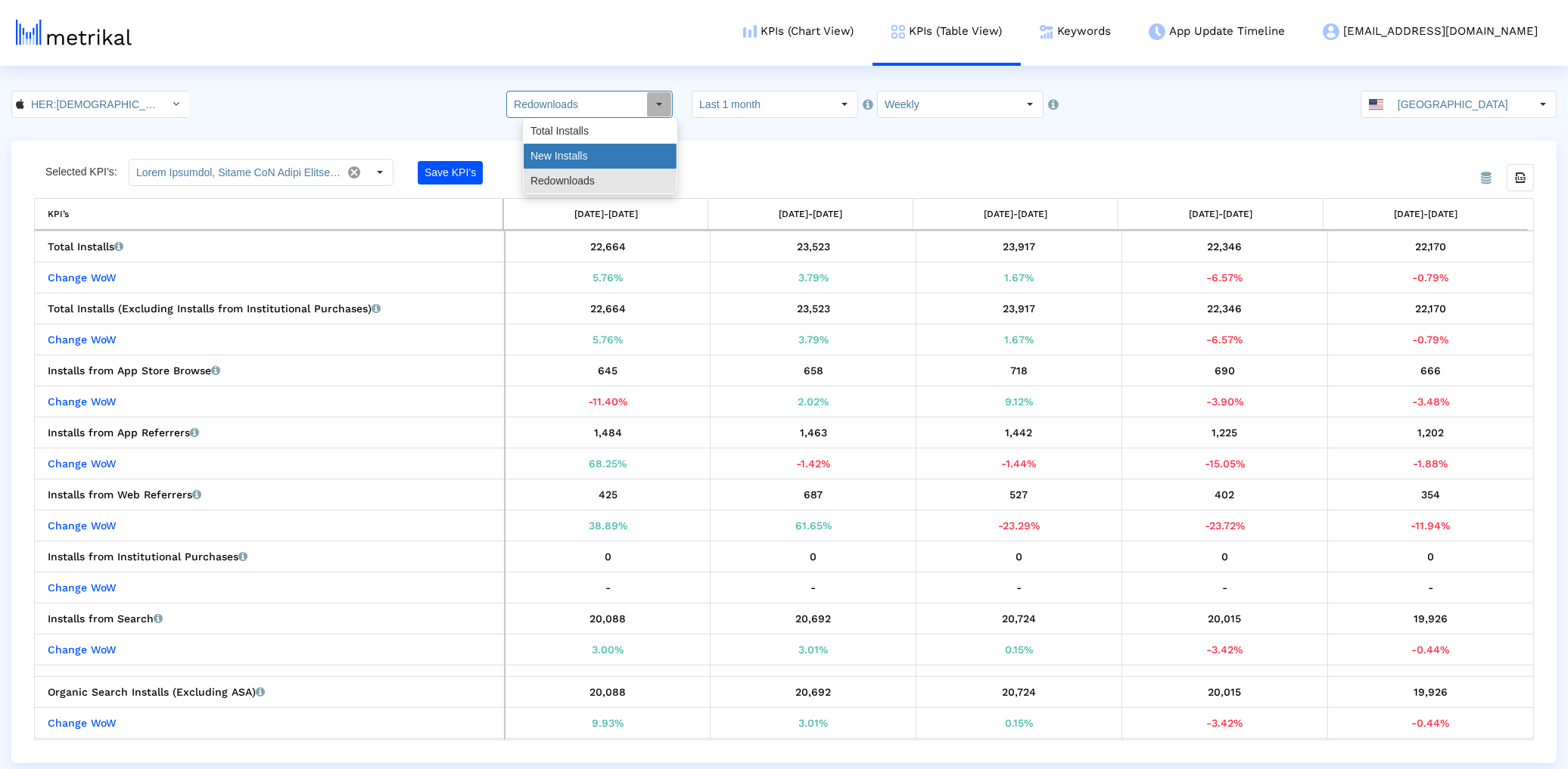
click at [574, 162] on div "New Installs" at bounding box center [600, 156] width 153 height 25
type input "New Installs"
